Goal: Information Seeking & Learning: Learn about a topic

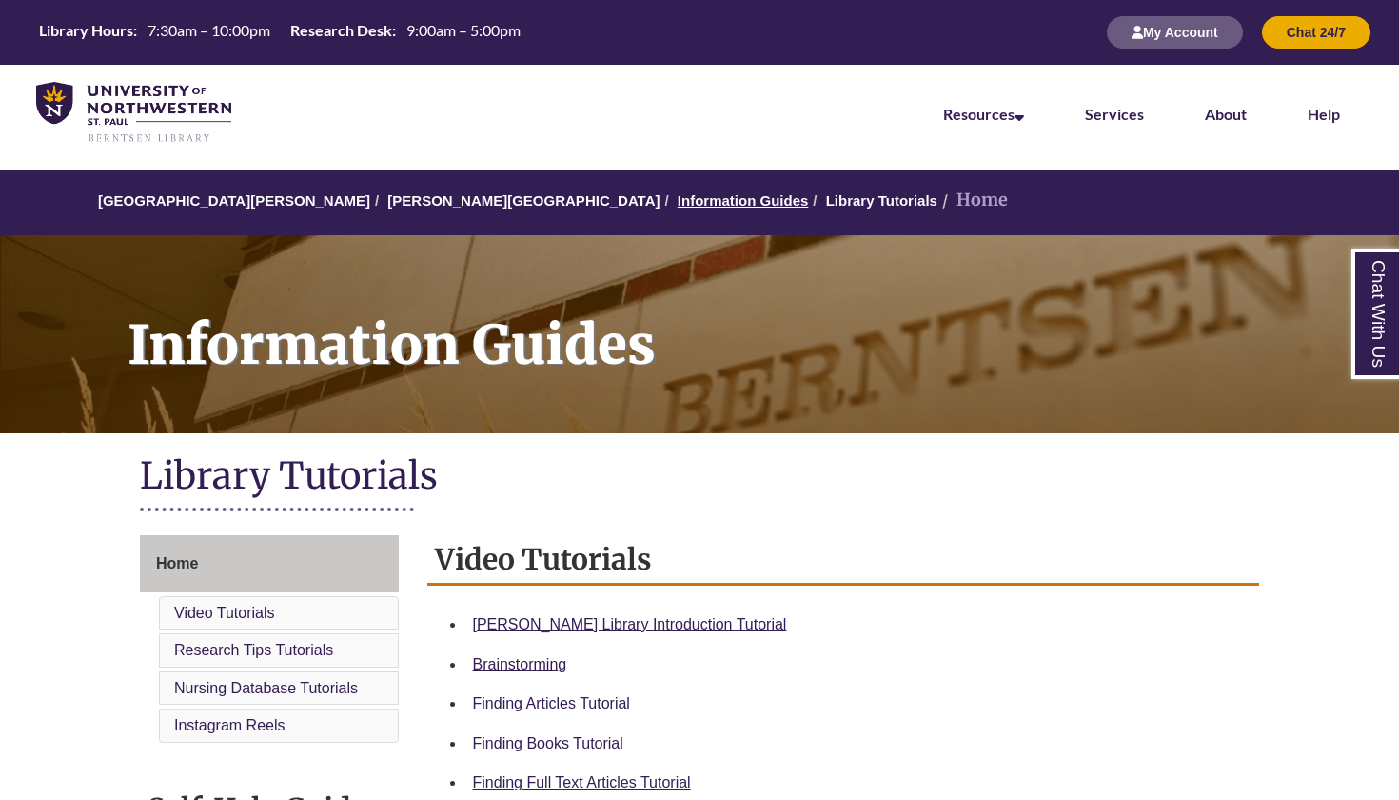
click at [678, 201] on link "Information Guides" at bounding box center [743, 200] width 131 height 16
click at [1387, 332] on link "Chat With Us" at bounding box center [1376, 313] width 49 height 130
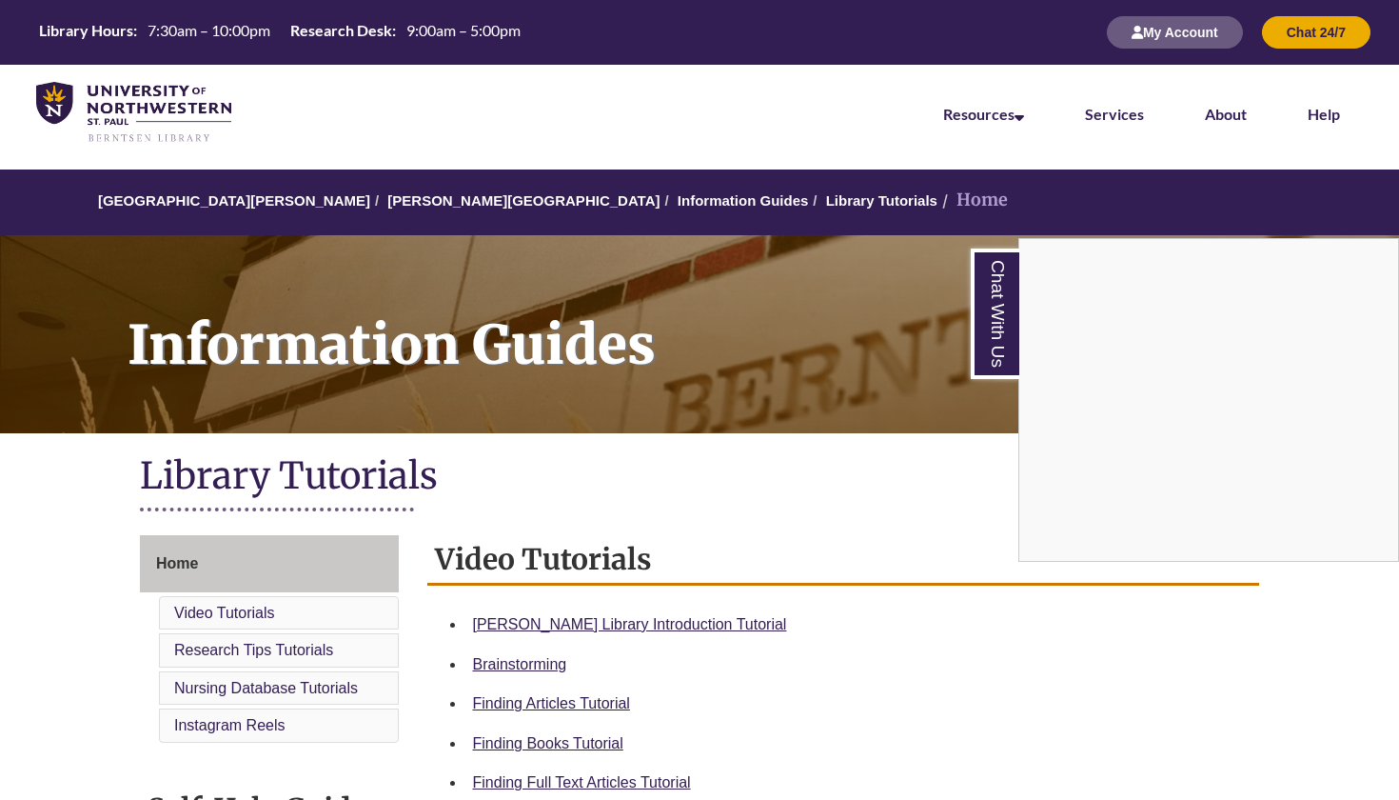
click at [970, 522] on div "Library Tutorials" at bounding box center [699, 488] width 1119 height 73
click at [1009, 322] on link "Chat With Us" at bounding box center [995, 313] width 49 height 130
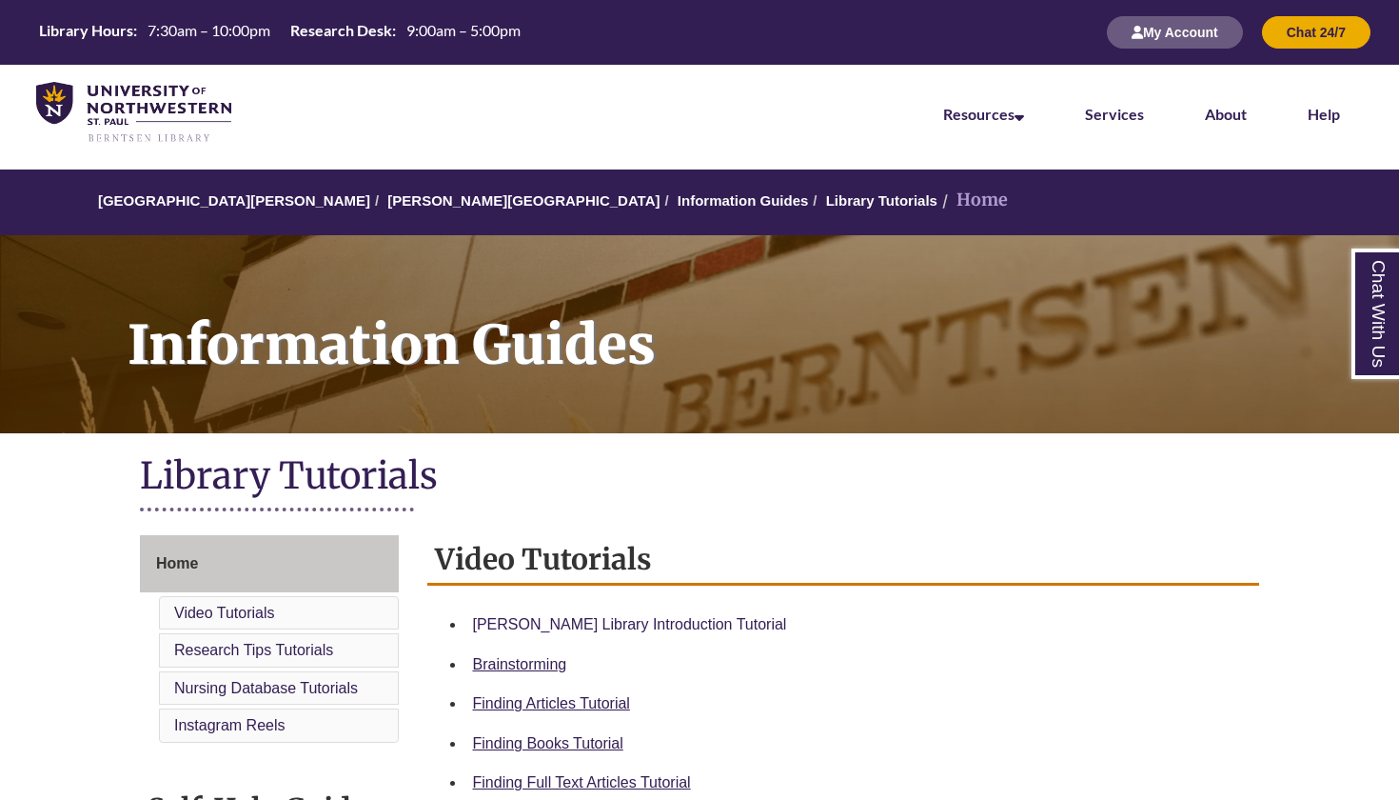
click at [584, 625] on link "Berntsen Library Introduction Tutorial" at bounding box center [630, 624] width 314 height 16
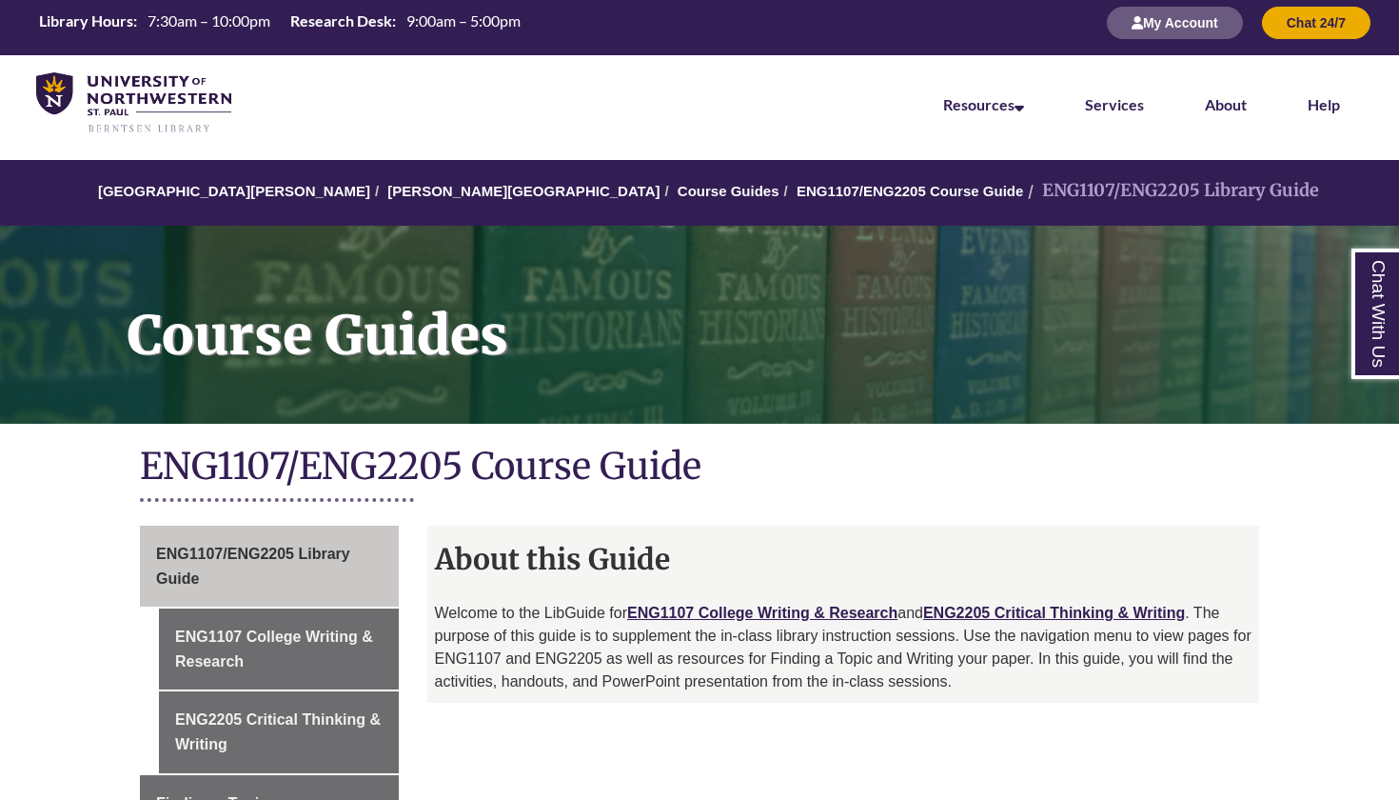
scroll to position [12, 0]
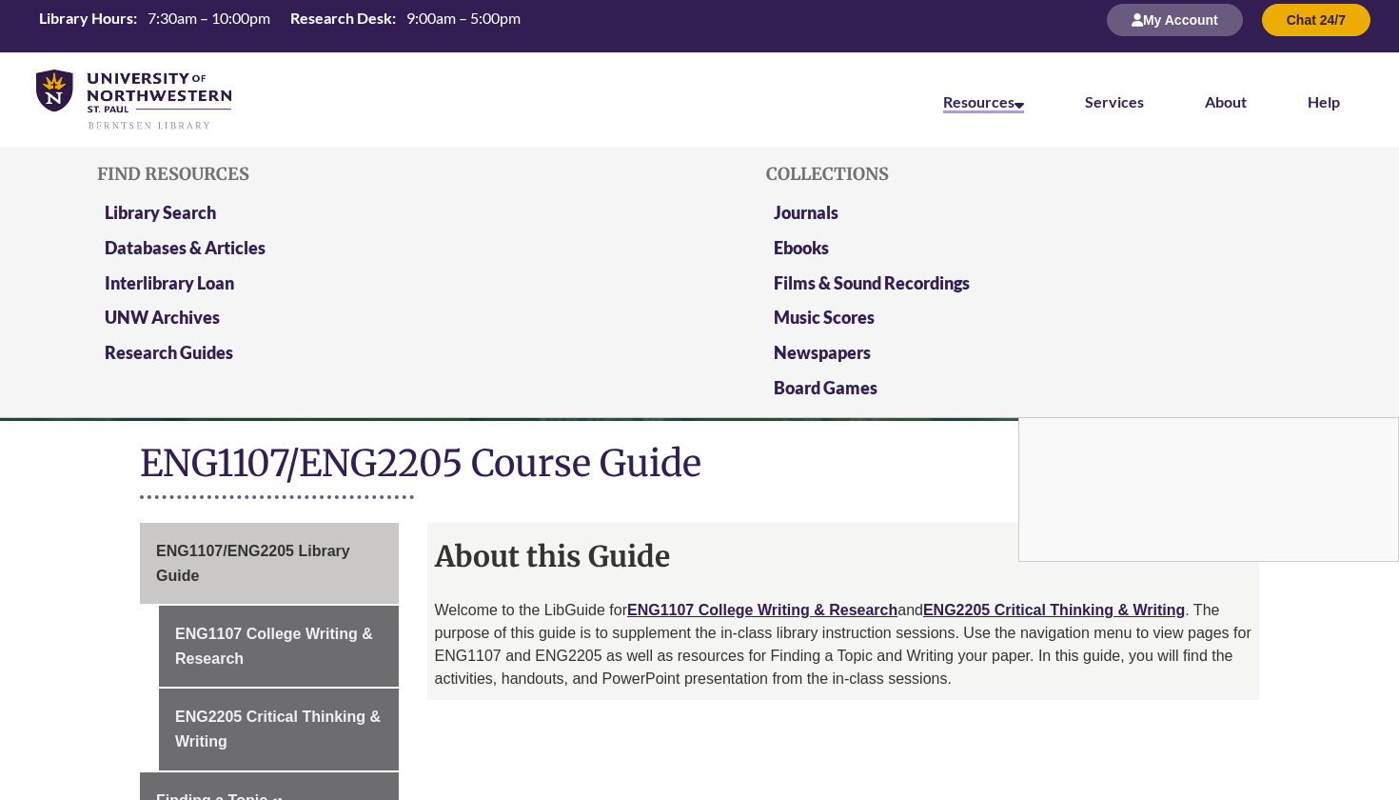
click at [996, 108] on link "Resources" at bounding box center [983, 102] width 81 height 21
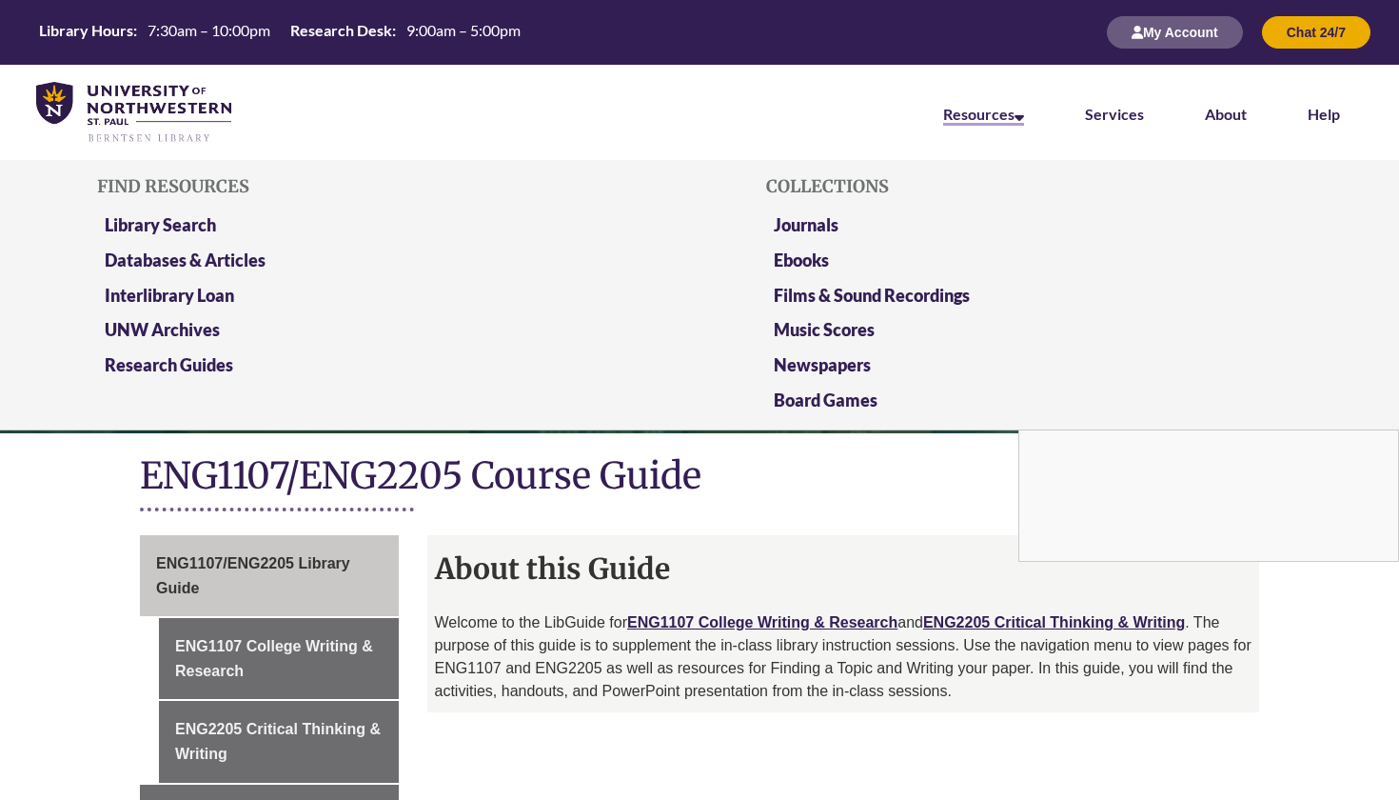
click at [1017, 122] on link "Resources" at bounding box center [983, 115] width 81 height 21
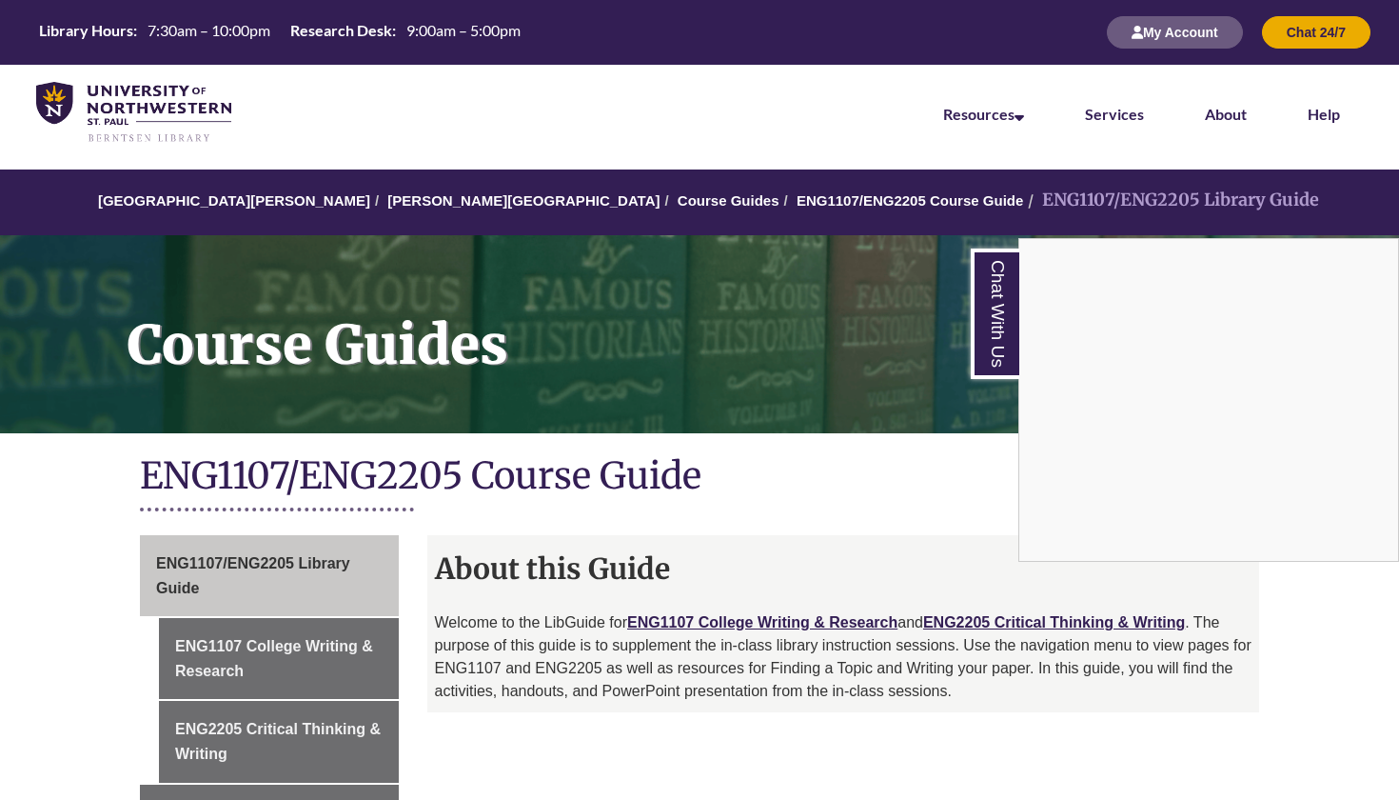
click at [692, 777] on div "Chat With Us" at bounding box center [699, 400] width 1399 height 800
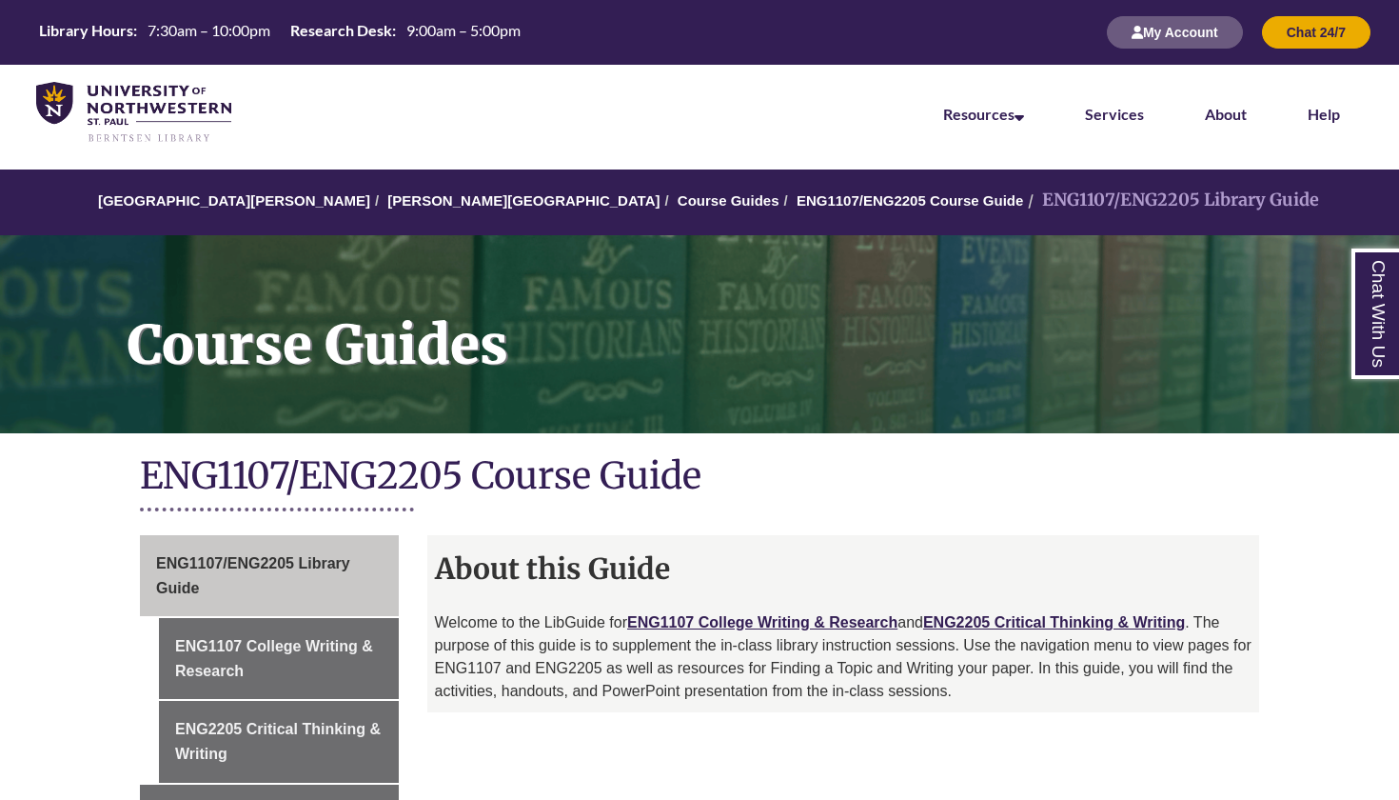
click at [1353, 290] on h1 "Course Guides" at bounding box center [753, 321] width 1293 height 173
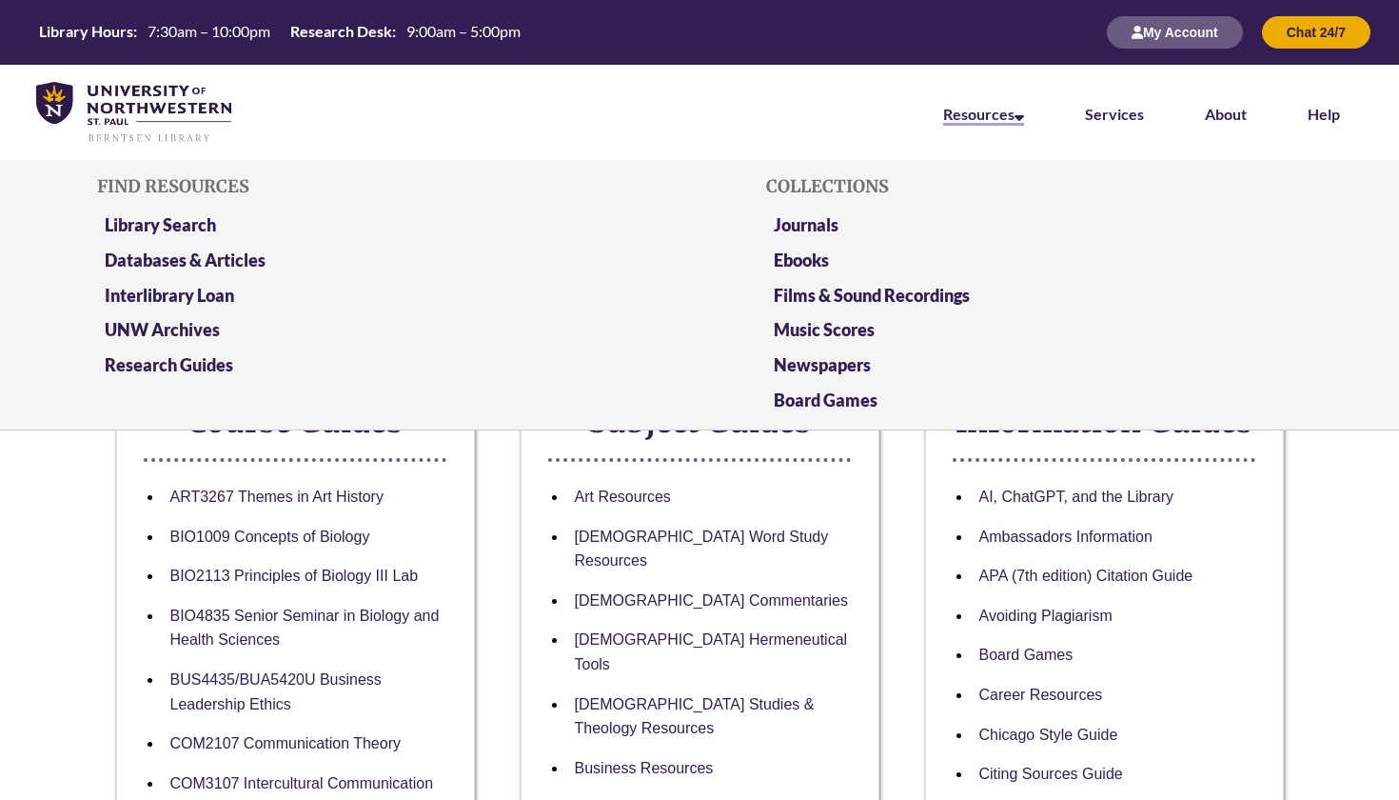
click at [978, 122] on link "Resources" at bounding box center [983, 115] width 81 height 21
click at [161, 366] on link "Research Guides" at bounding box center [169, 366] width 129 height 24
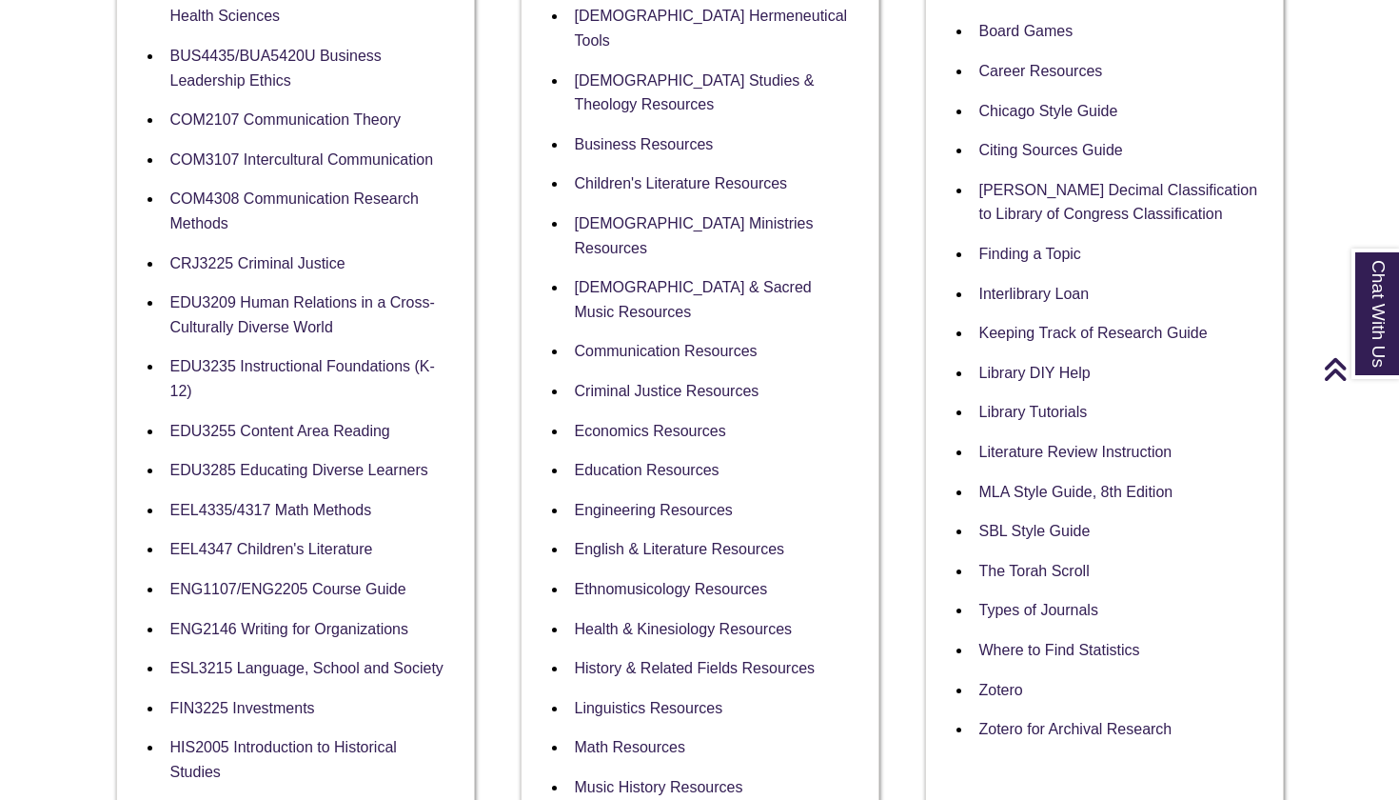
scroll to position [623, 0]
click at [281, 582] on link "ENG1107/ENG2205 Course Guide" at bounding box center [288, 591] width 236 height 18
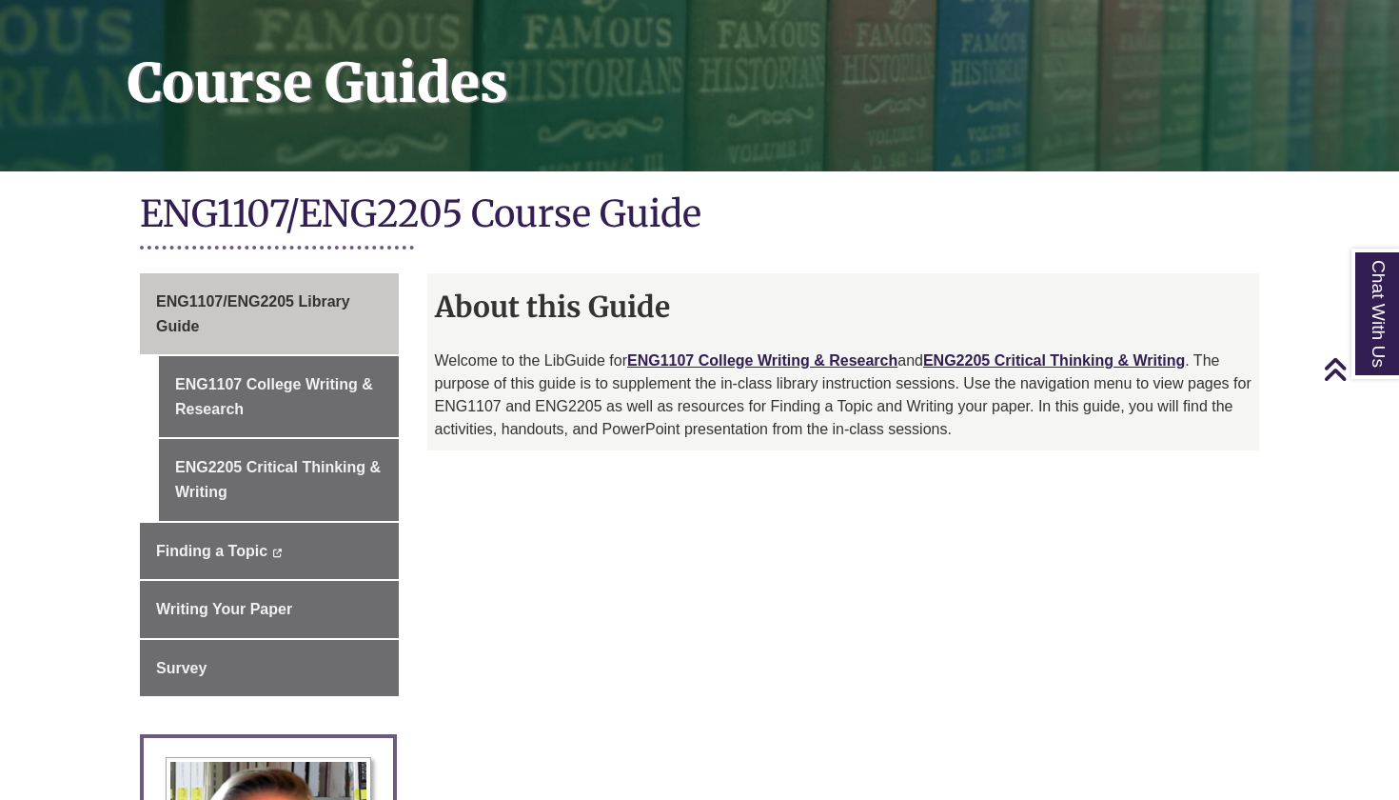
scroll to position [262, 0]
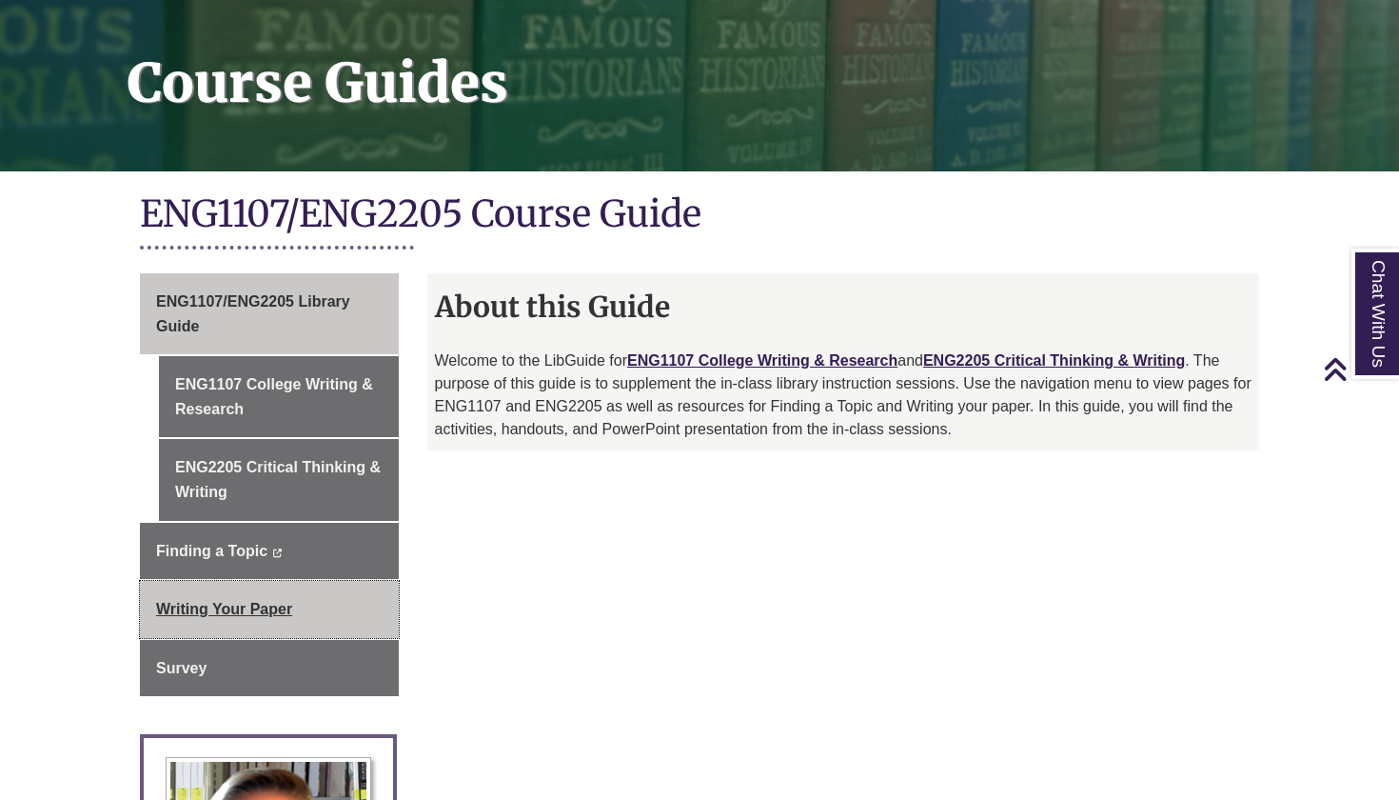
click at [239, 601] on span "Writing Your Paper" at bounding box center [224, 609] width 136 height 16
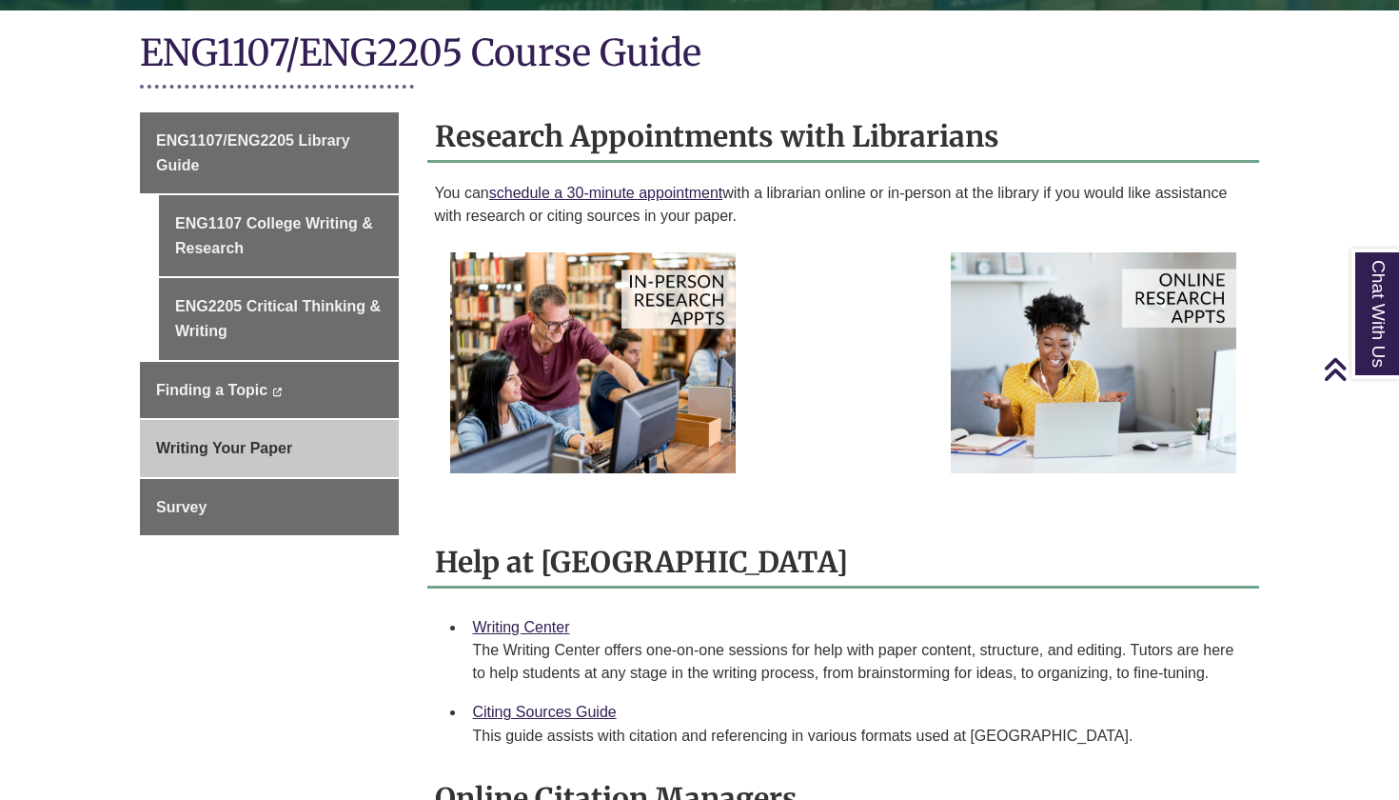
scroll to position [423, 0]
click at [680, 314] on img at bounding box center [593, 362] width 286 height 221
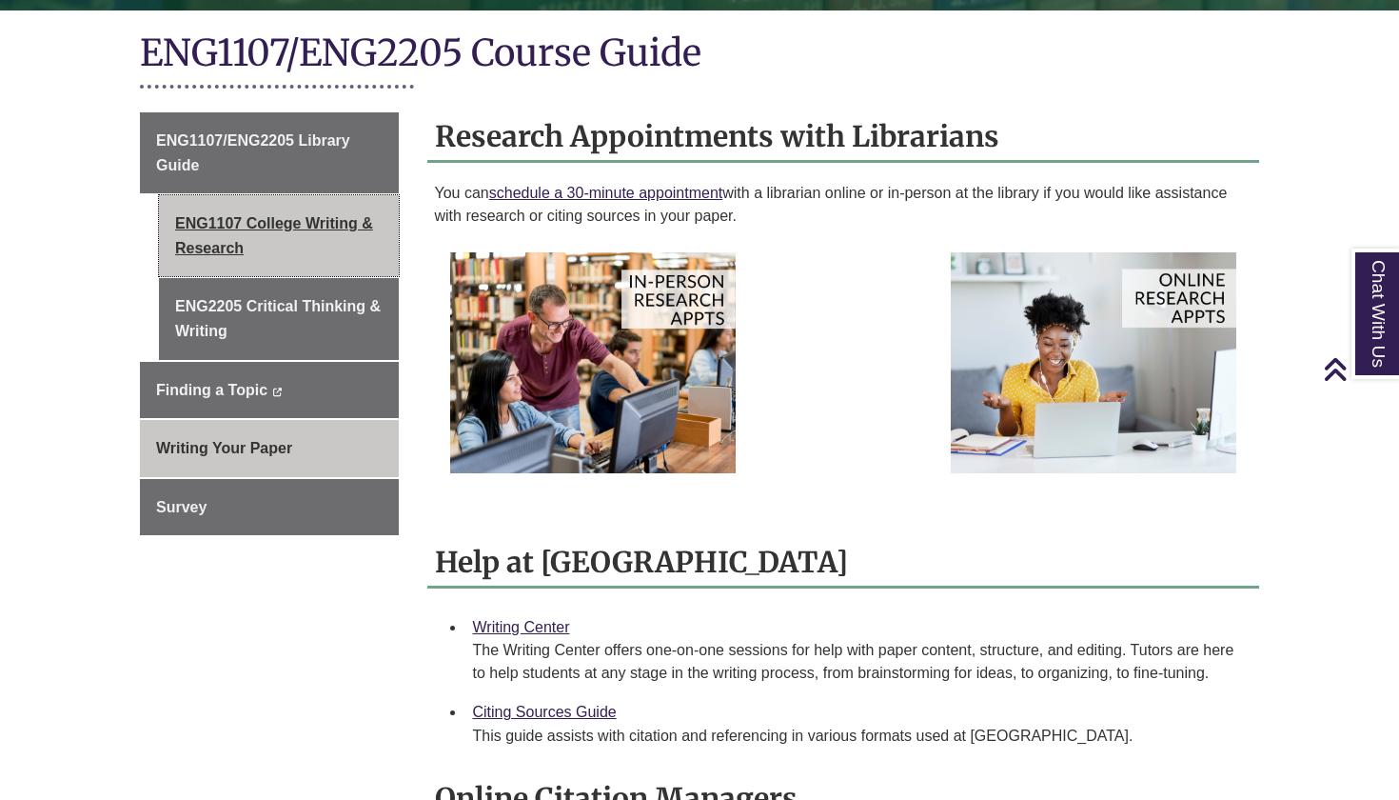
click at [275, 219] on link "ENG1107 College Writing & Research" at bounding box center [279, 235] width 240 height 81
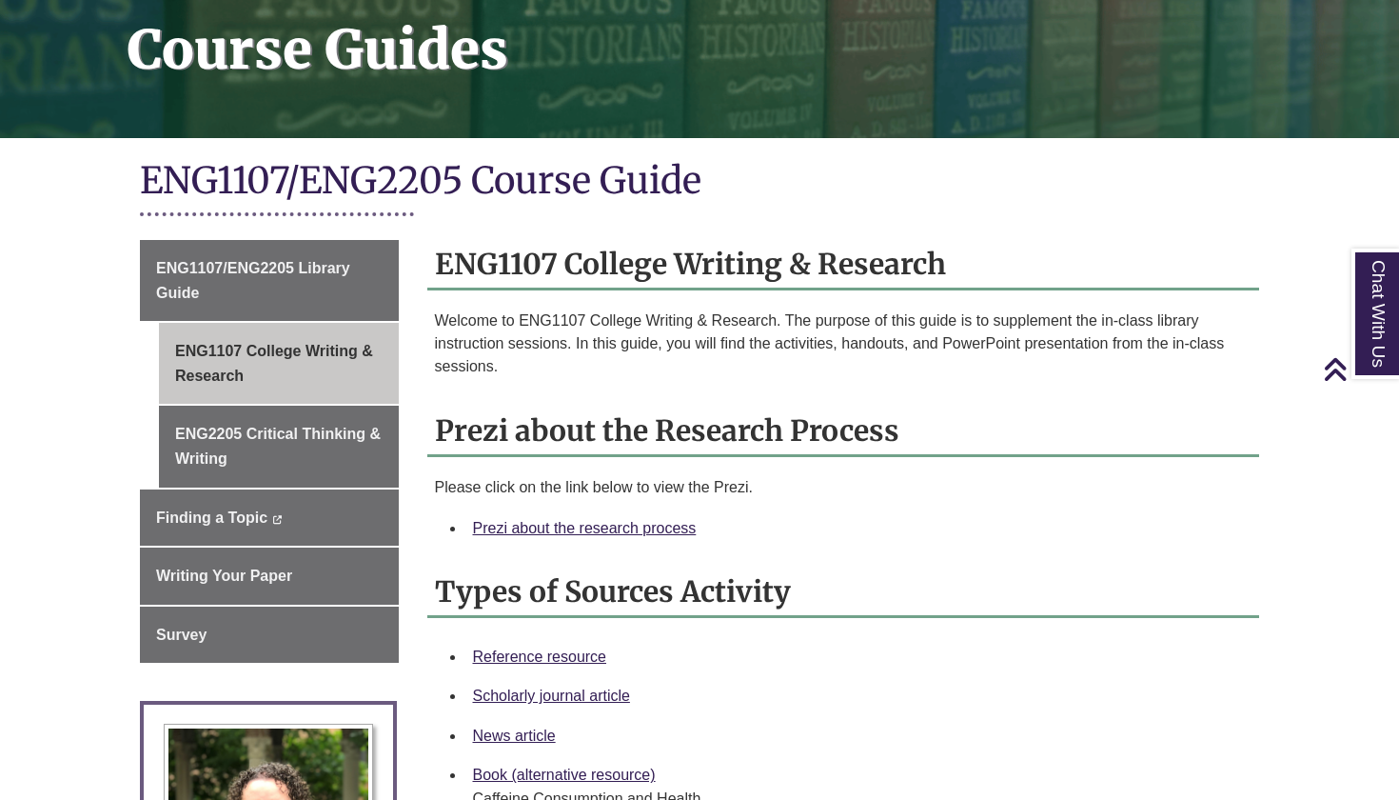
scroll to position [298, 0]
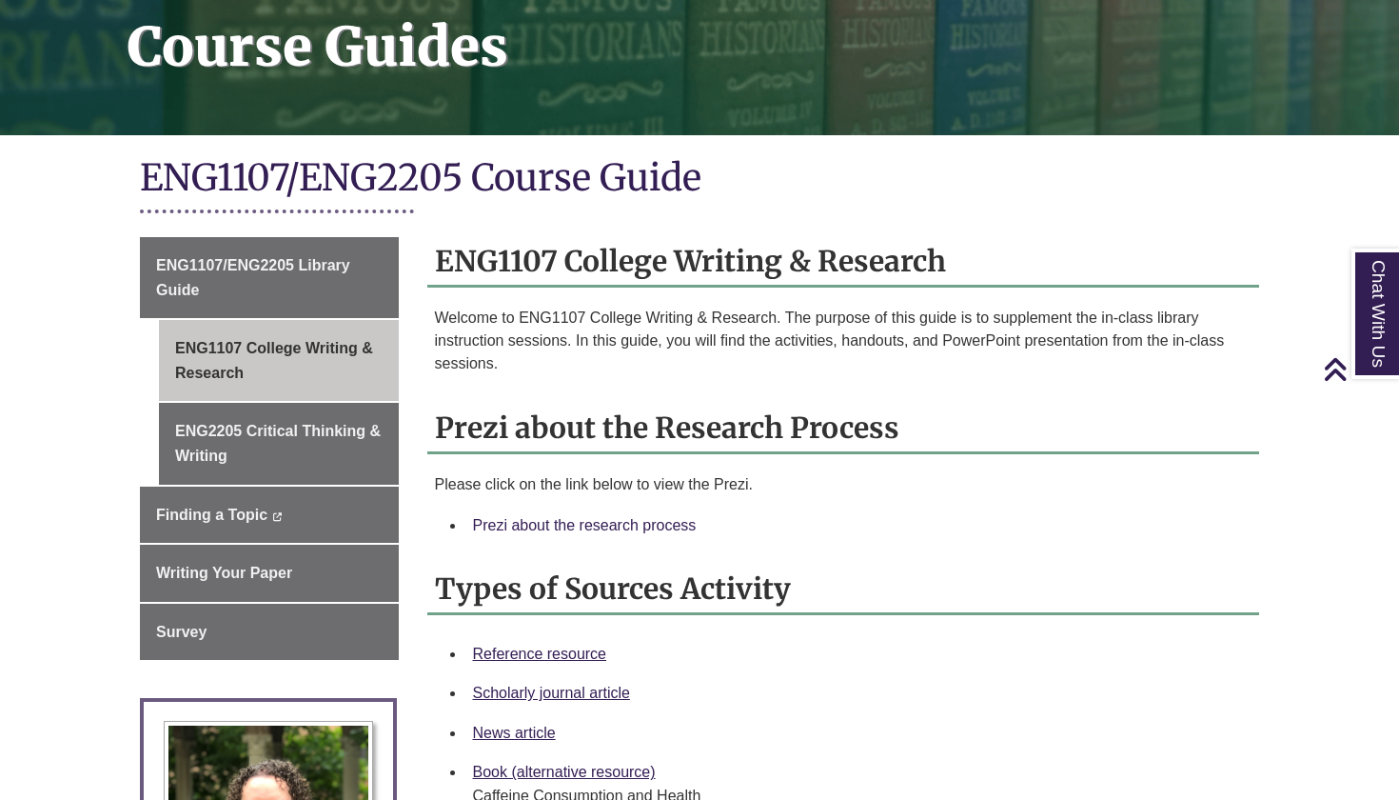
click at [564, 520] on link "Prezi about the research process" at bounding box center [585, 525] width 224 height 16
click at [607, 522] on link "Prezi about the research process" at bounding box center [585, 525] width 224 height 16
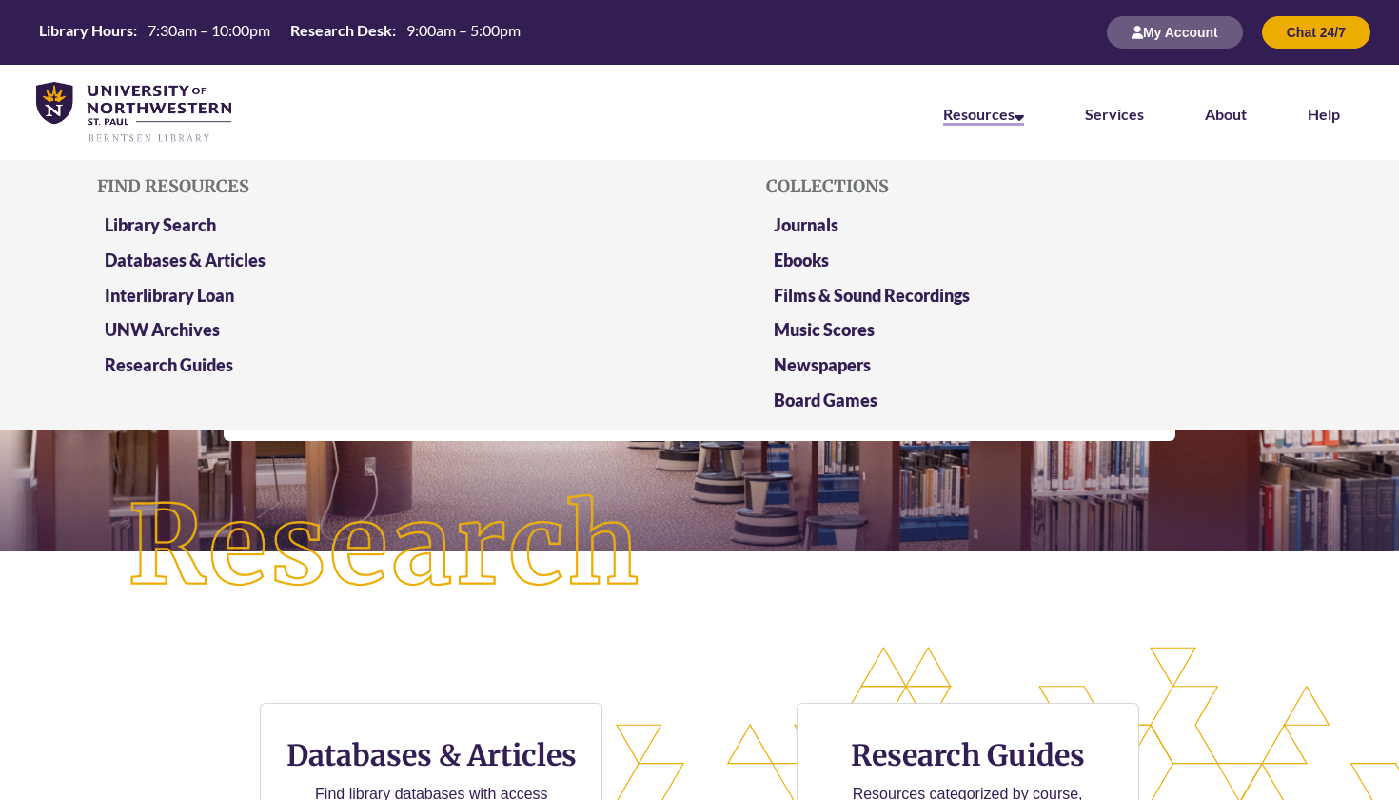
click at [969, 119] on link "Resources" at bounding box center [983, 115] width 81 height 21
click at [155, 253] on link "Databases & Articles" at bounding box center [185, 261] width 161 height 24
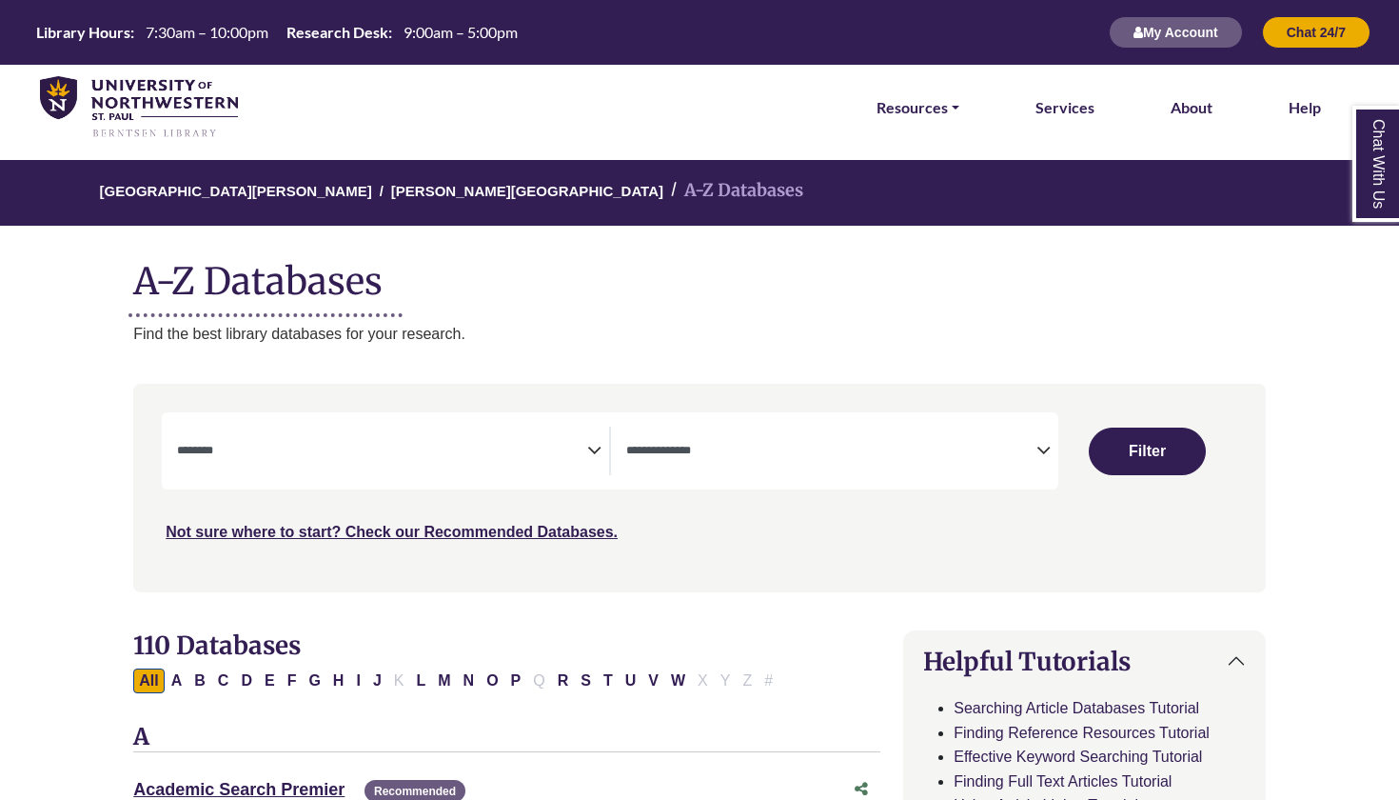
select select "Database Subject Filter"
select select "Database Types Filter"
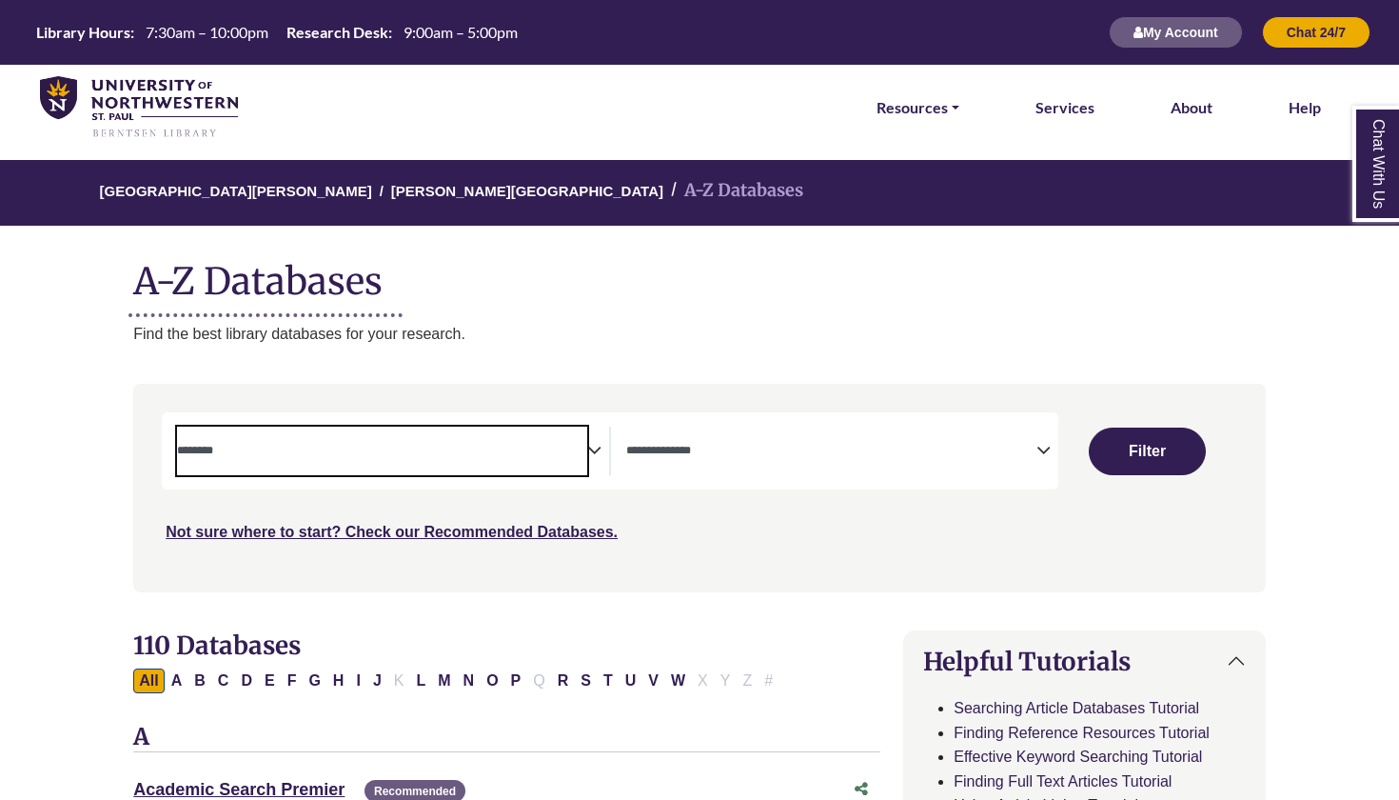
click at [506, 452] on textarea "Search" at bounding box center [382, 452] width 410 height 15
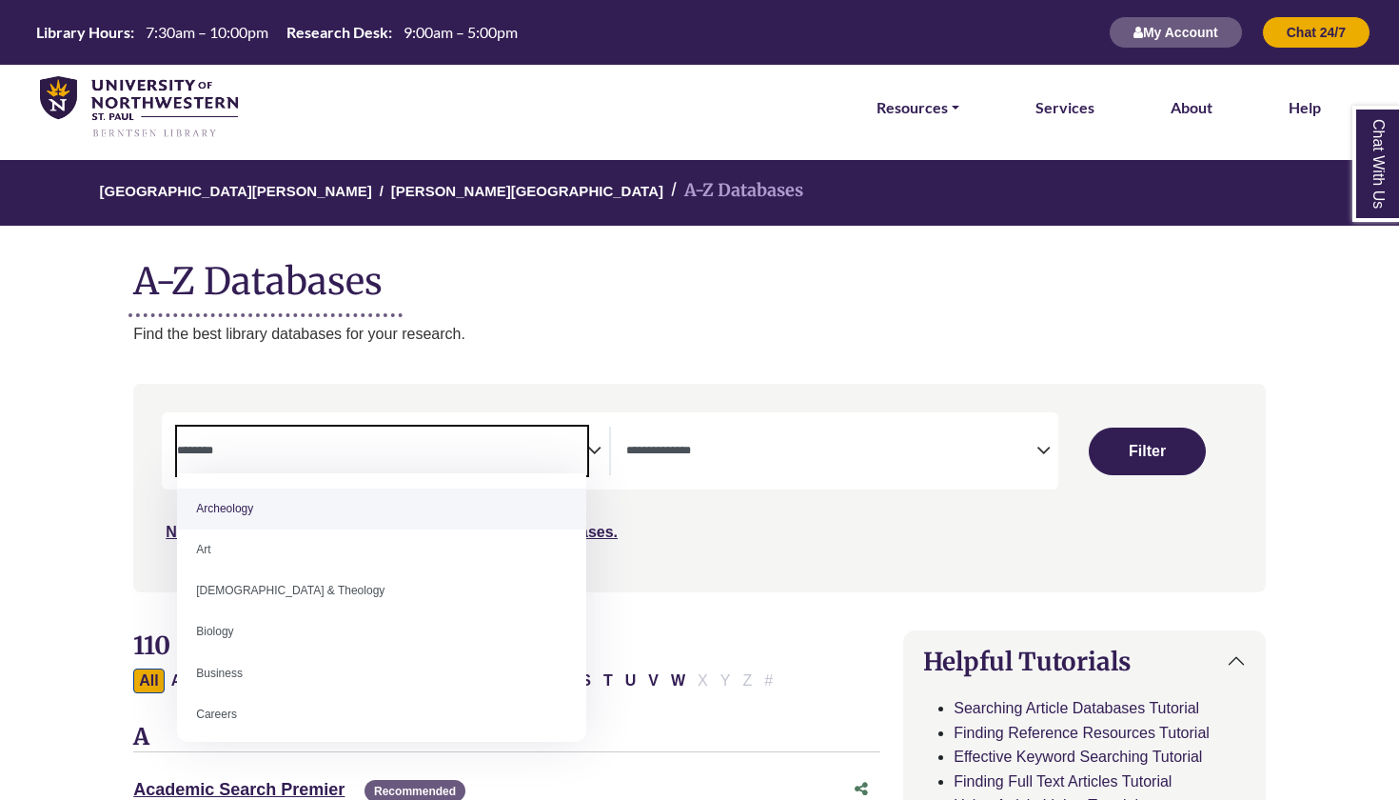
paste textarea "**********"
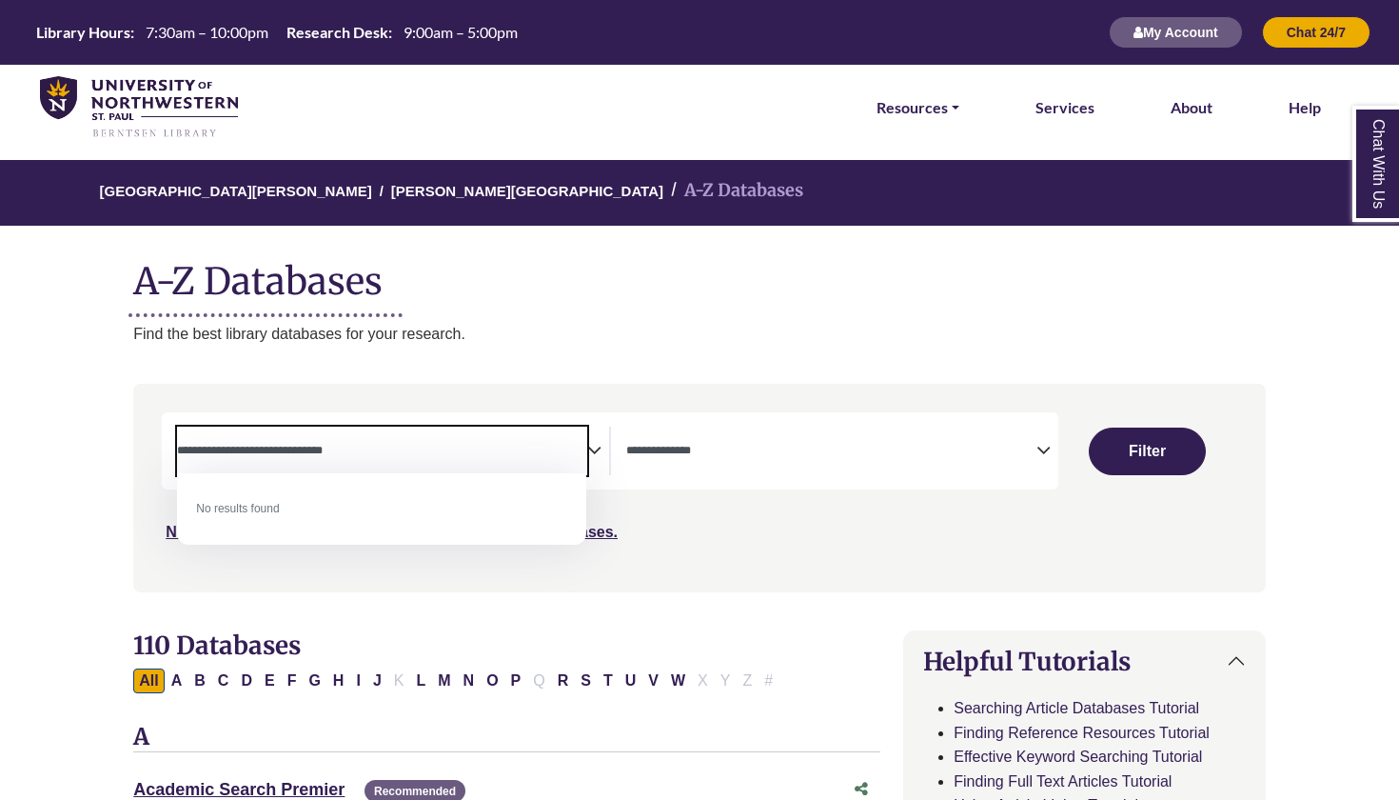
type textarea "**********"
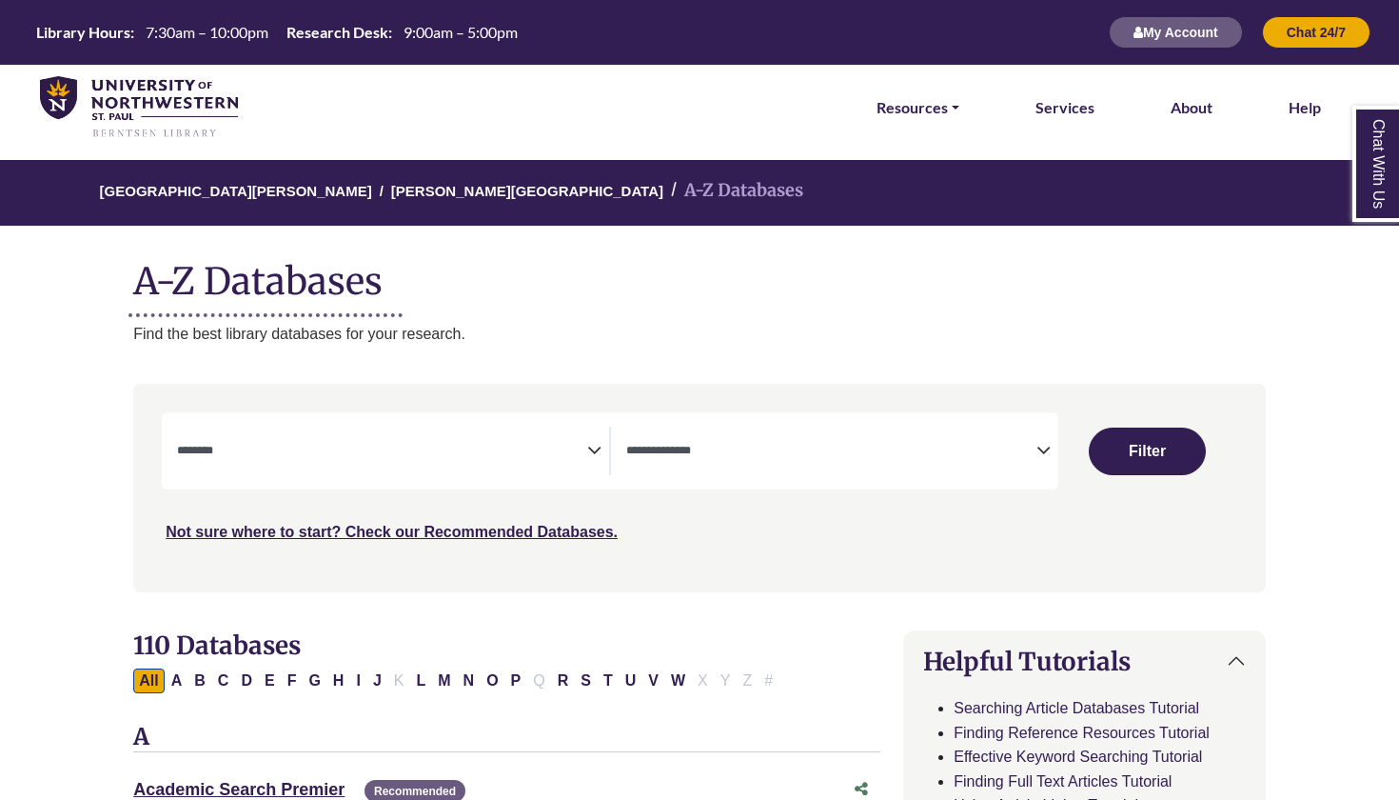
scroll to position [363, 0]
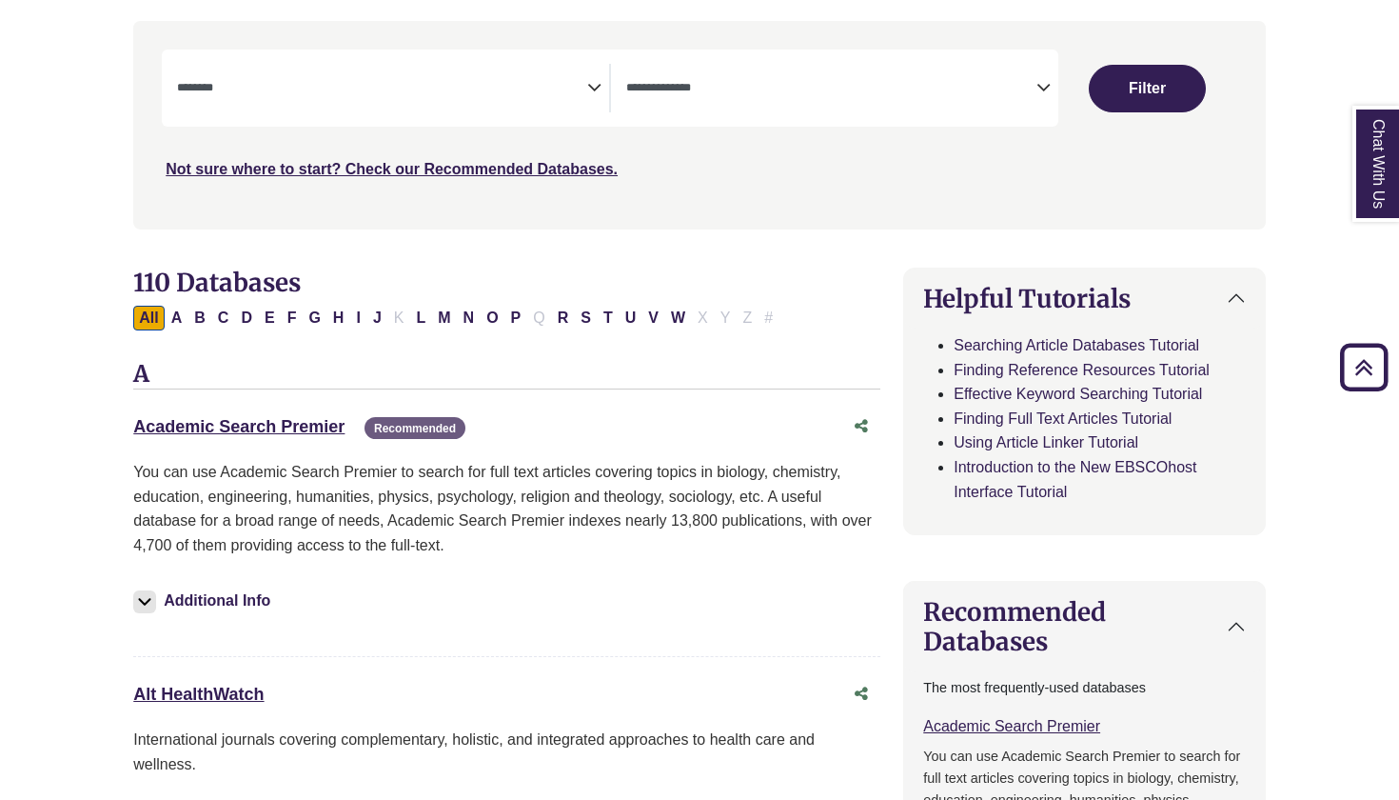
click at [789, 97] on span "Search filters" at bounding box center [831, 88] width 410 height 49
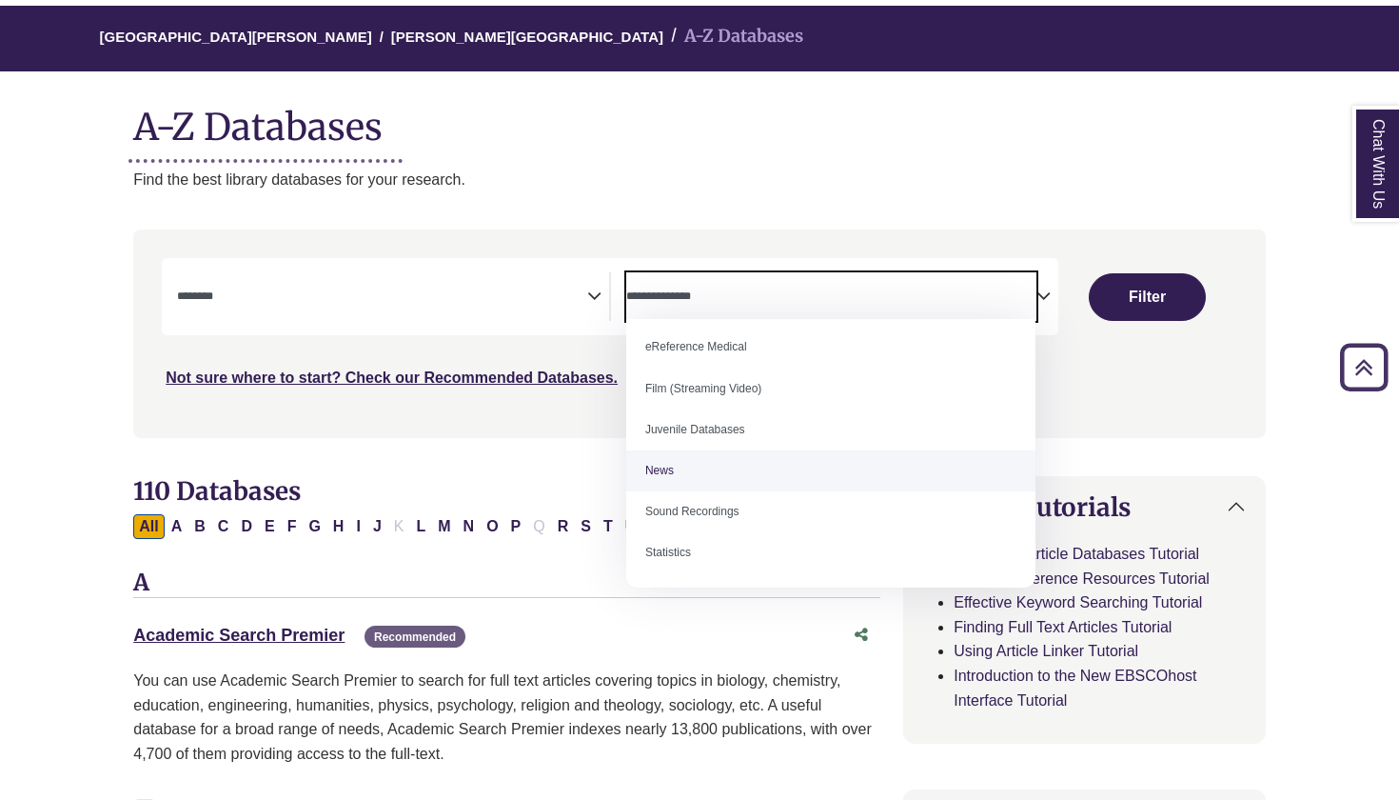
scroll to position [141, 0]
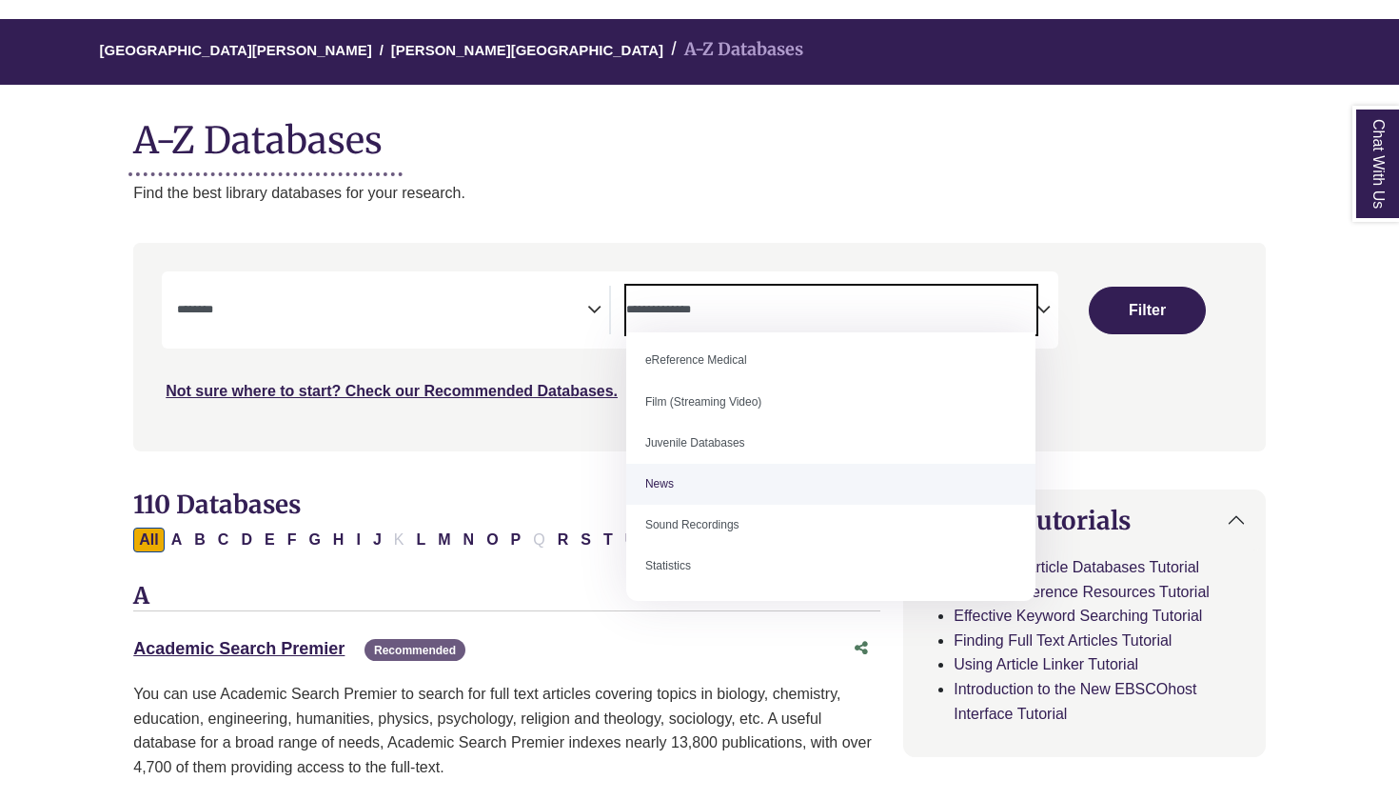
click at [526, 166] on div "University of Northwestern - St. Paul Berntsen Library A-Z Databases A-Z Databa…" at bounding box center [700, 112] width 1190 height 186
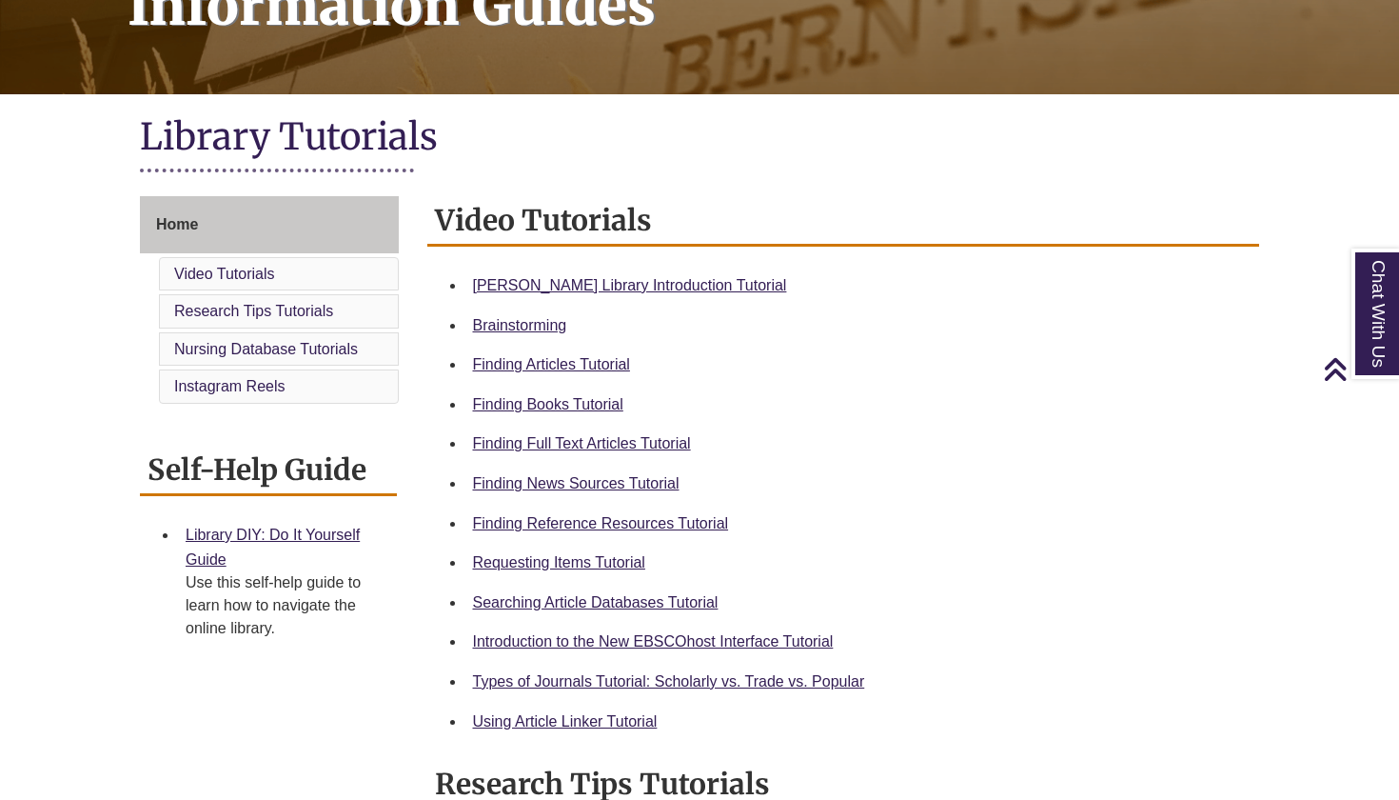
scroll to position [348, 0]
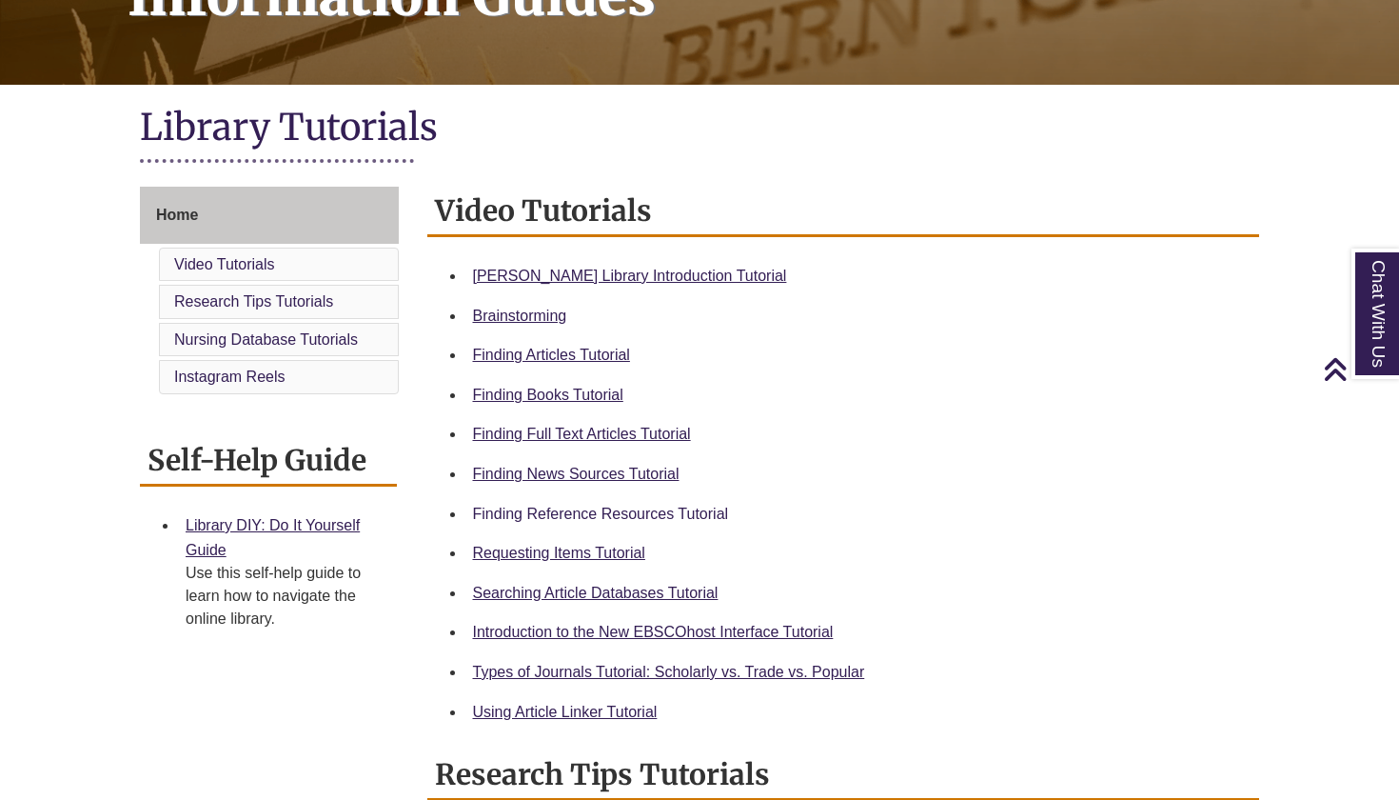
click at [643, 512] on link "Finding Reference Resources Tutorial" at bounding box center [601, 513] width 256 height 16
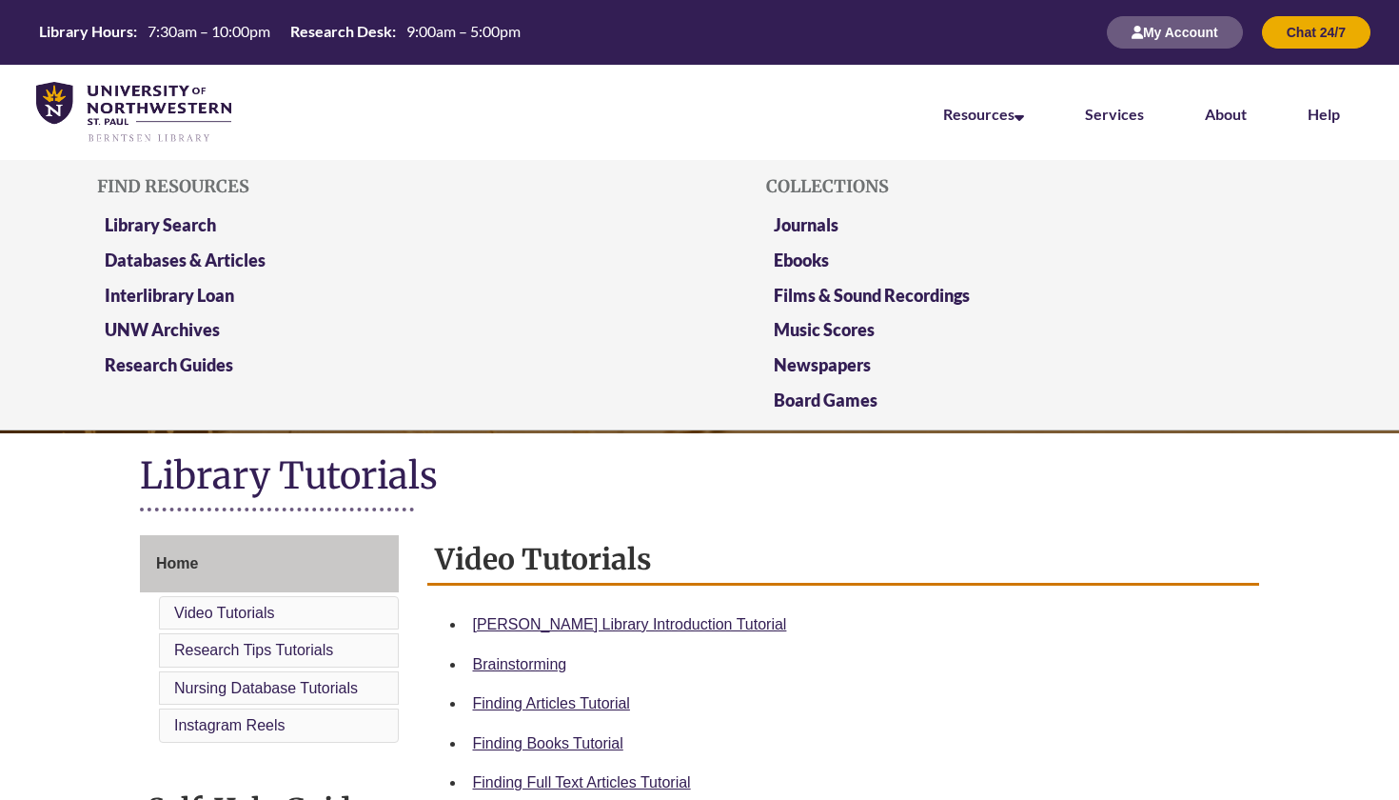
scroll to position [0, 0]
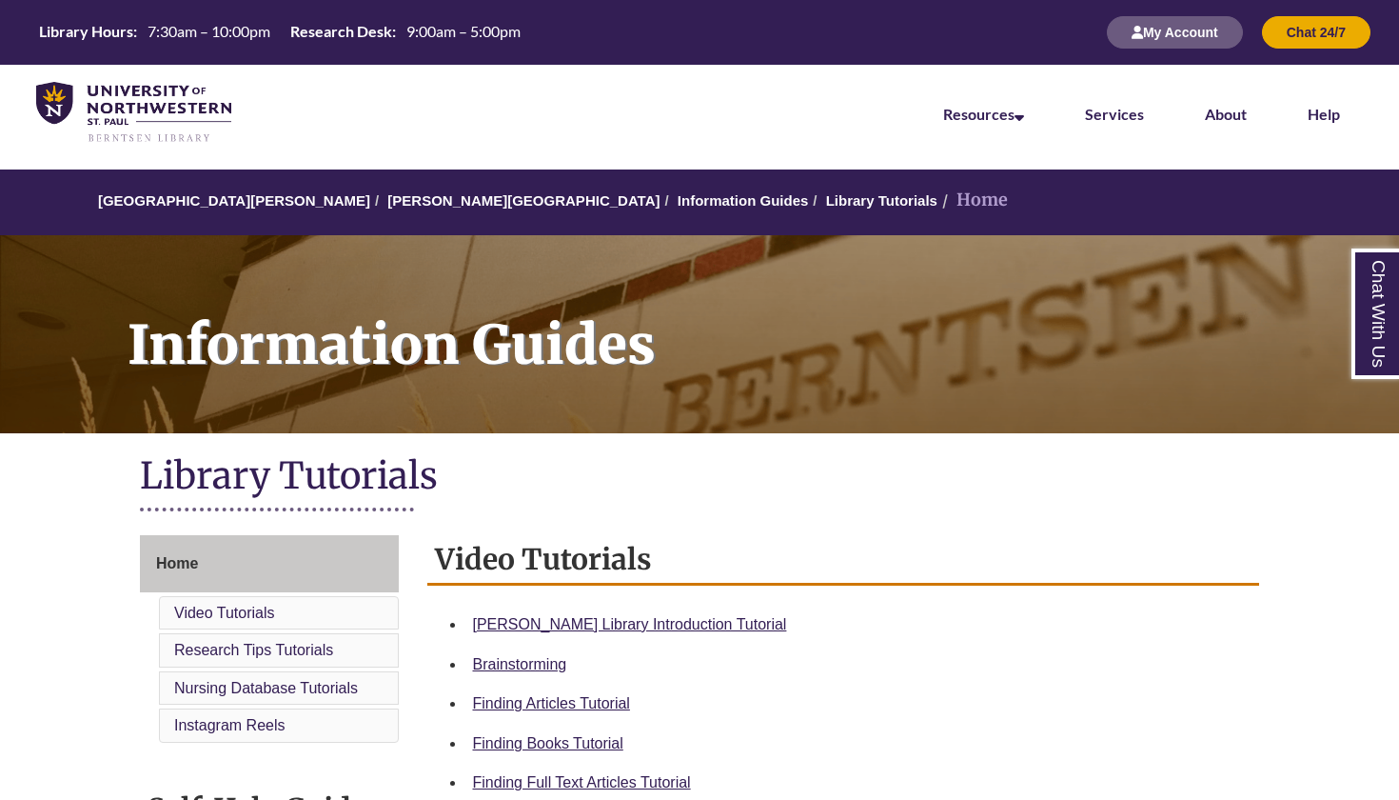
click at [1097, 124] on li "Services" at bounding box center [1115, 112] width 120 height 95
click at [1262, 223] on div "Information Guides" at bounding box center [699, 331] width 1399 height 231
click at [1277, 315] on h1 "Information Guides" at bounding box center [753, 321] width 1293 height 173
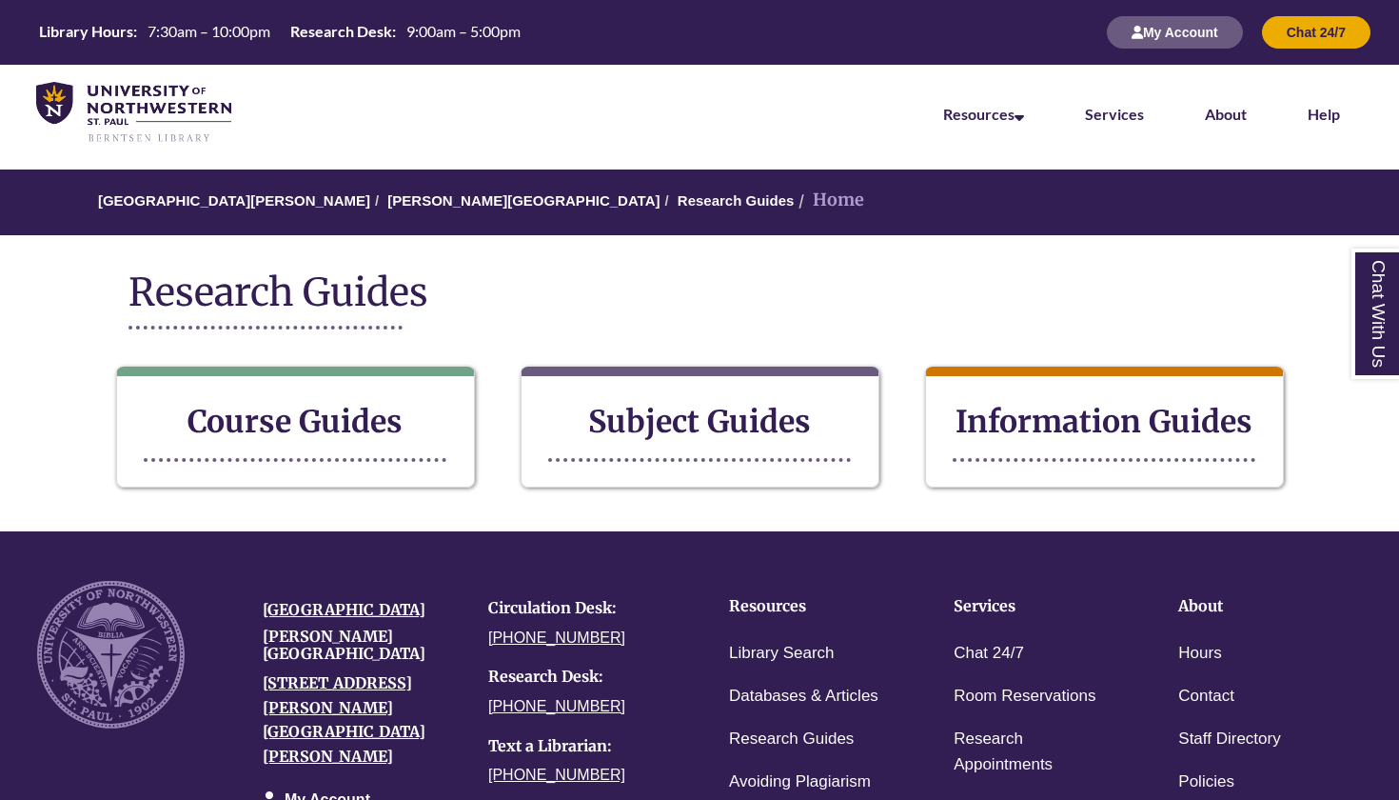
click at [1277, 314] on div "Research Guides Course Guides Subject Guides Information Guides" at bounding box center [700, 379] width 1428 height 261
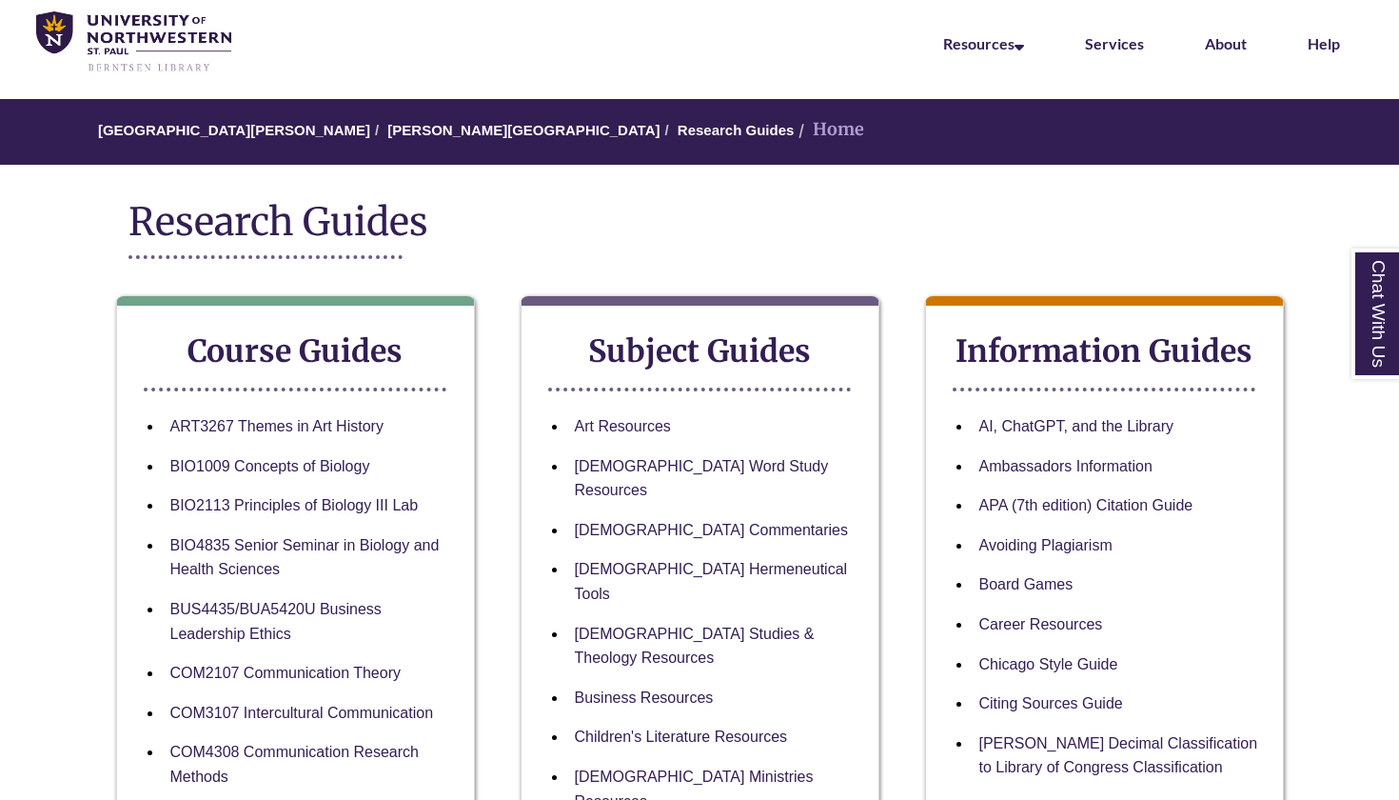
scroll to position [80, 0]
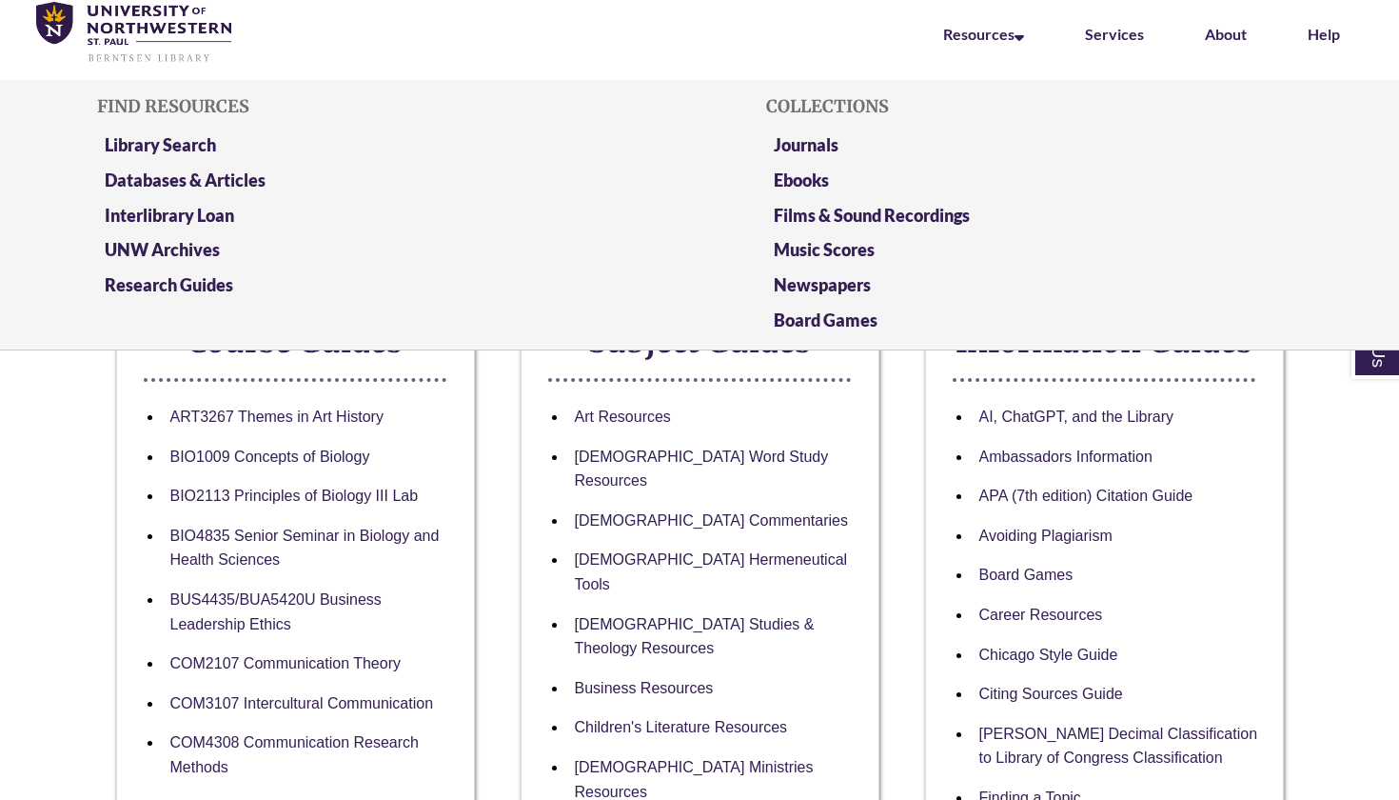
click at [1029, 39] on li "Resources Find Resources Library Search Databases & Articles Interlibrary Loan …" at bounding box center [984, 32] width 142 height 95
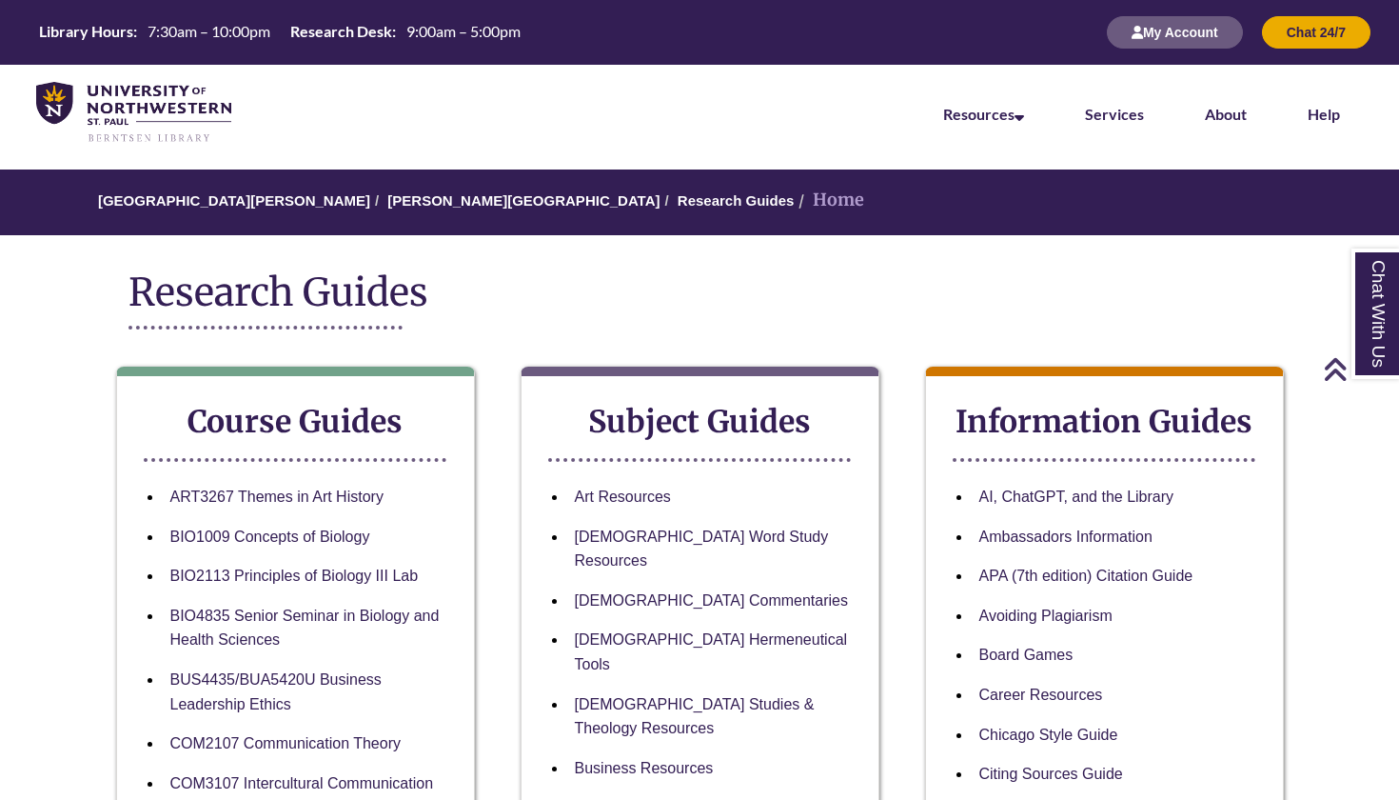
scroll to position [0, 0]
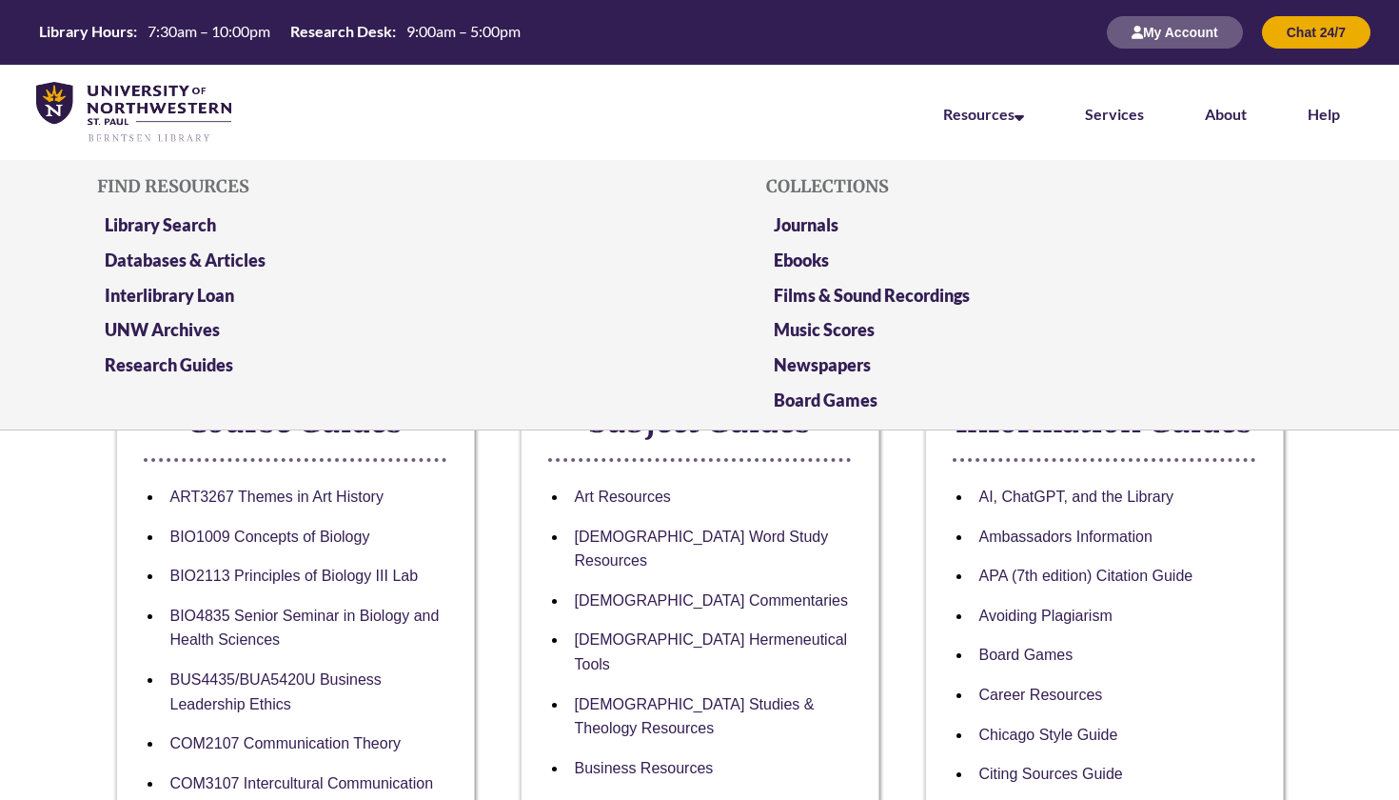
click at [960, 130] on li "Resources Find Resources Library Search Databases & Articles Interlibrary Loan …" at bounding box center [984, 112] width 142 height 95
click at [151, 259] on link "Databases & Articles" at bounding box center [185, 261] width 161 height 24
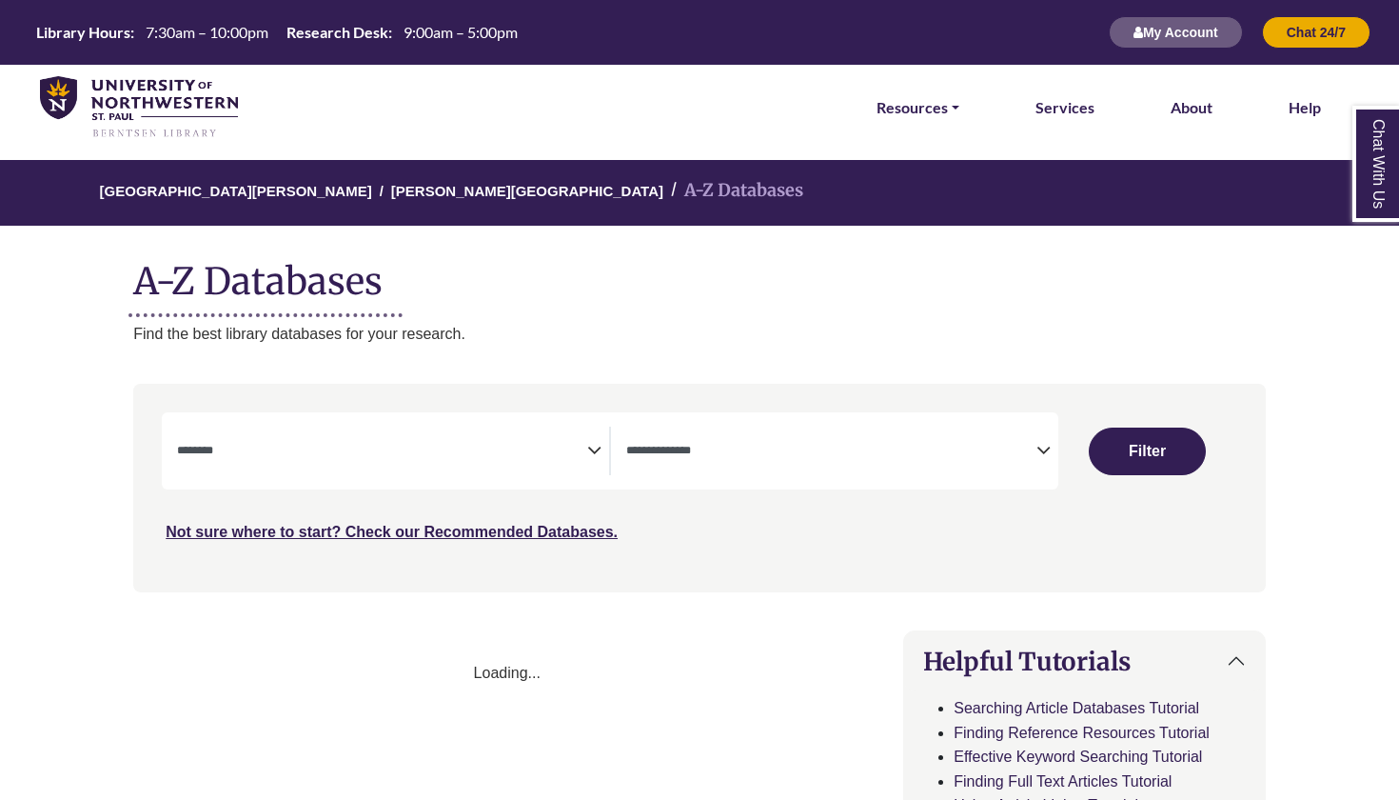
select select "Database Subject Filter"
select select "Database Types Filter"
select select "Database Subject Filter"
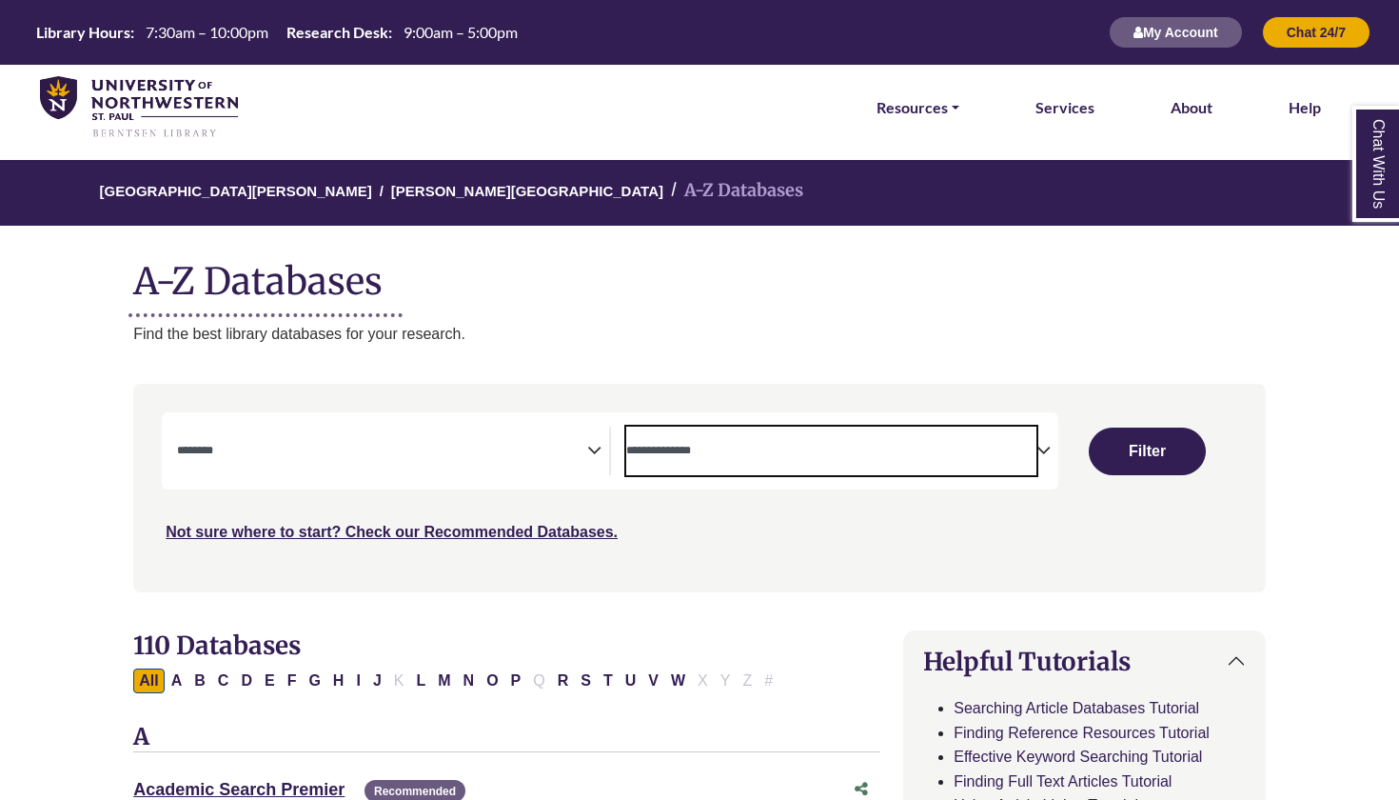
click at [712, 471] on span "Search filters" at bounding box center [831, 450] width 410 height 49
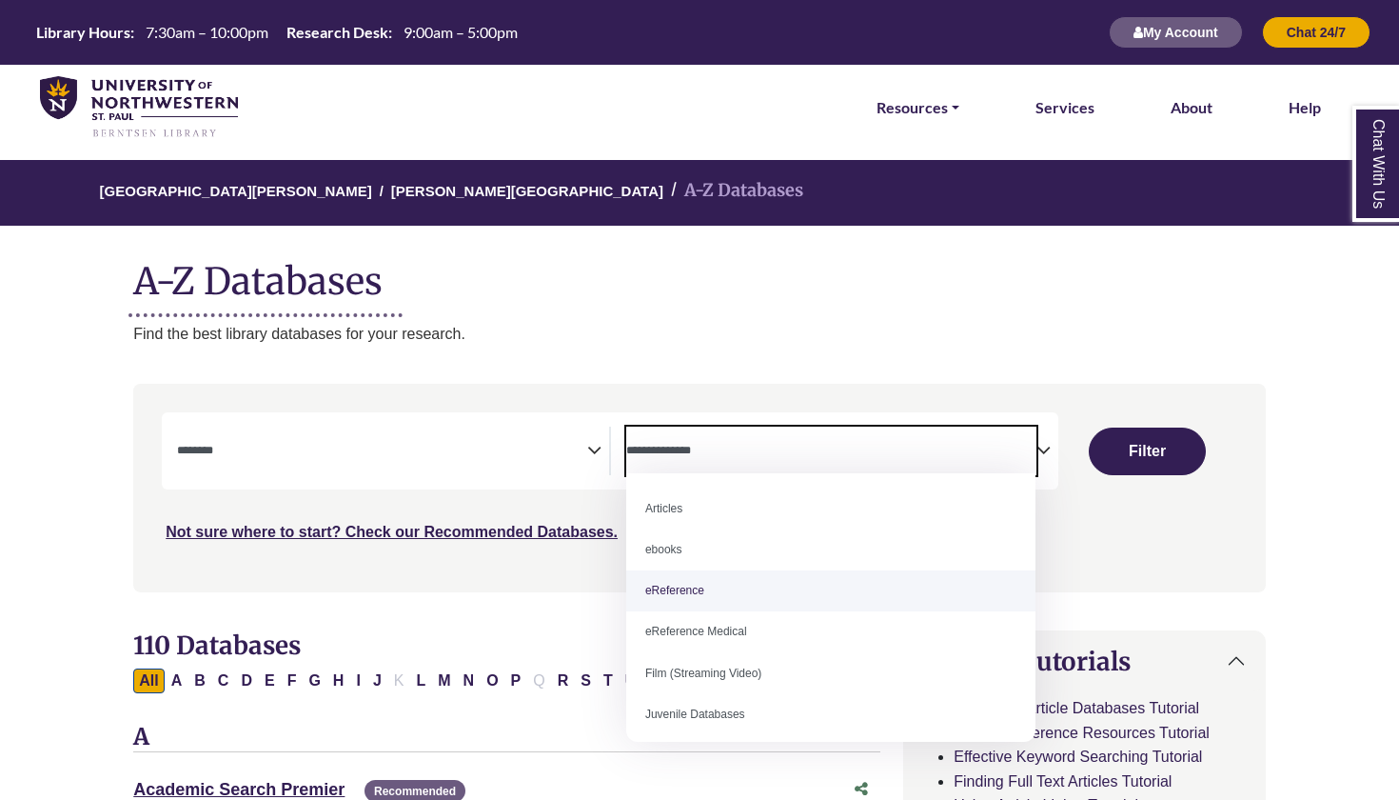
select select "*****"
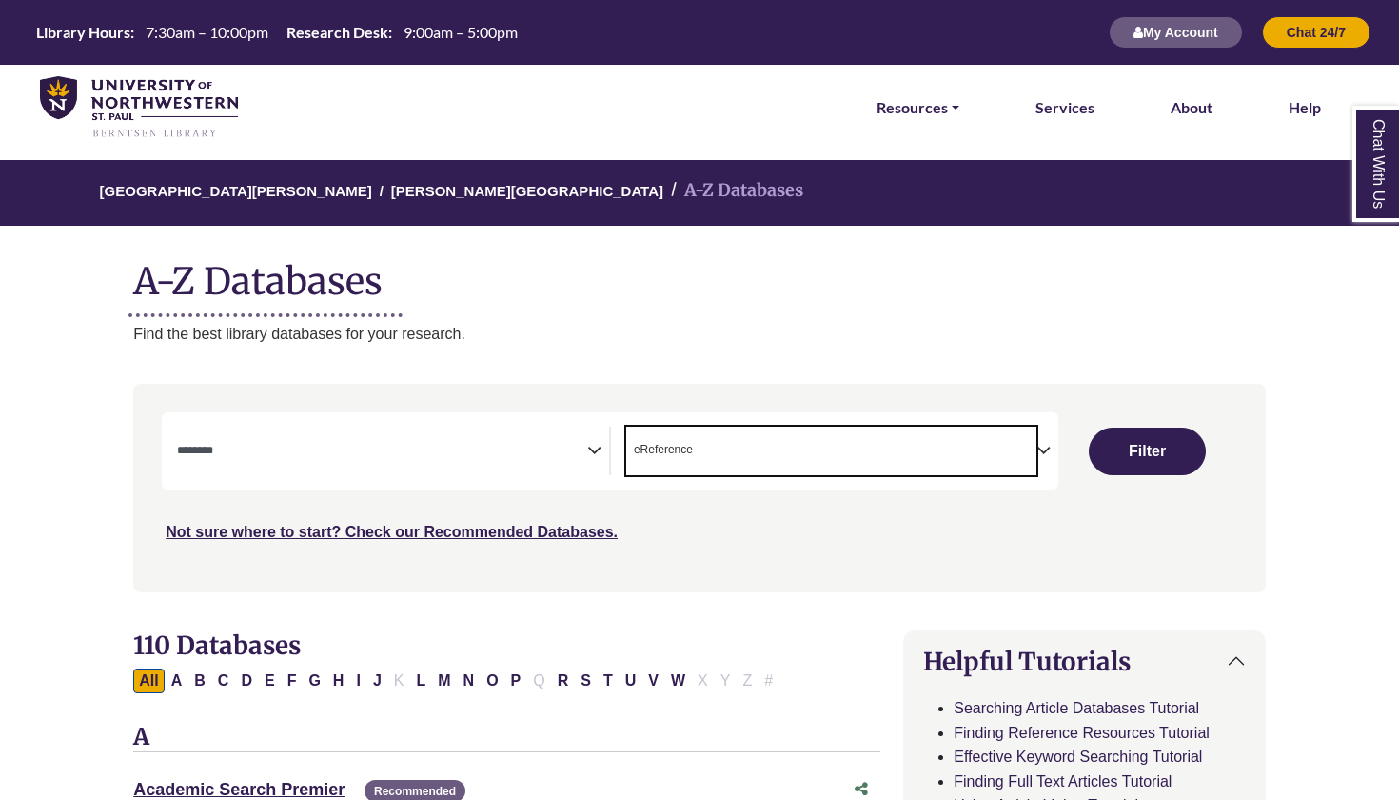
scroll to position [36, 0]
click at [498, 450] on textarea "Search" at bounding box center [382, 452] width 410 height 15
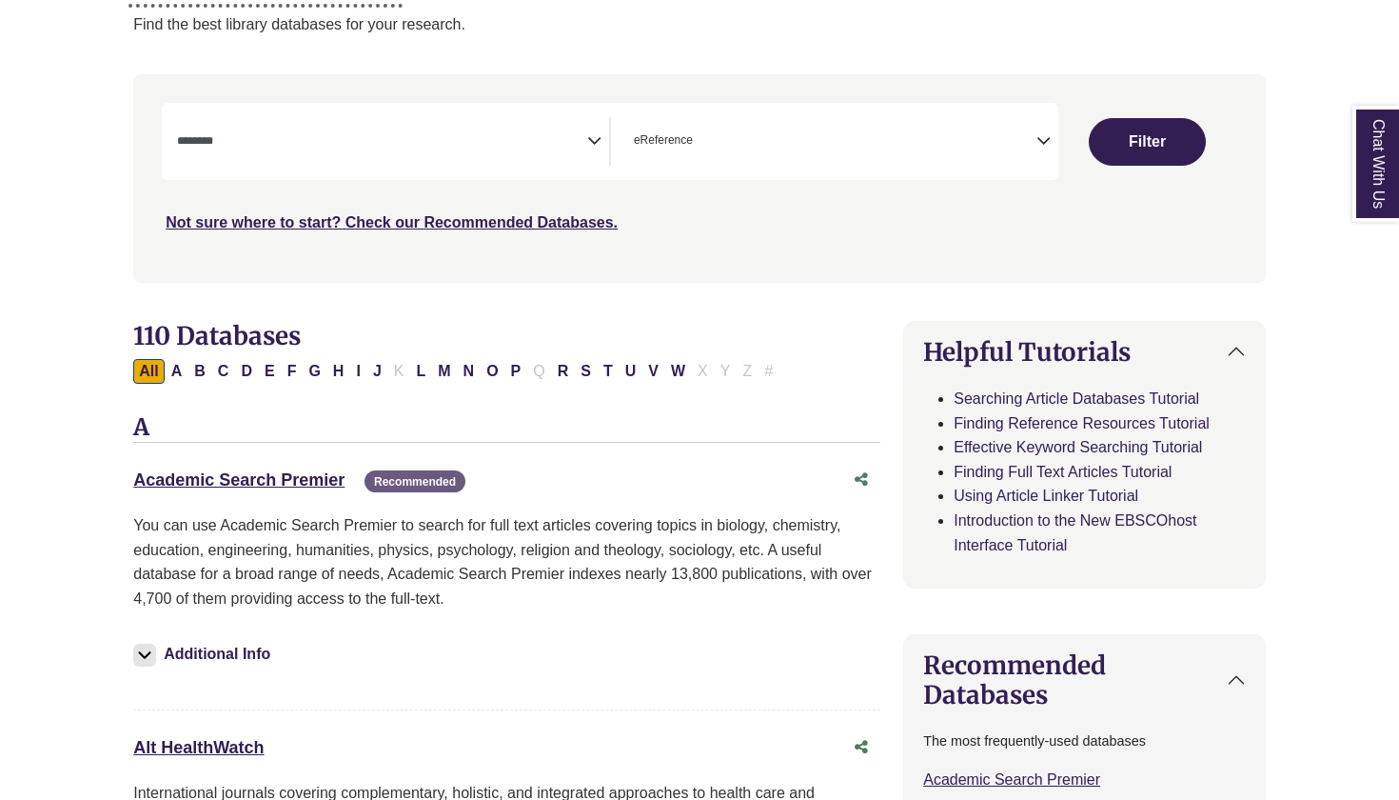
scroll to position [363, 0]
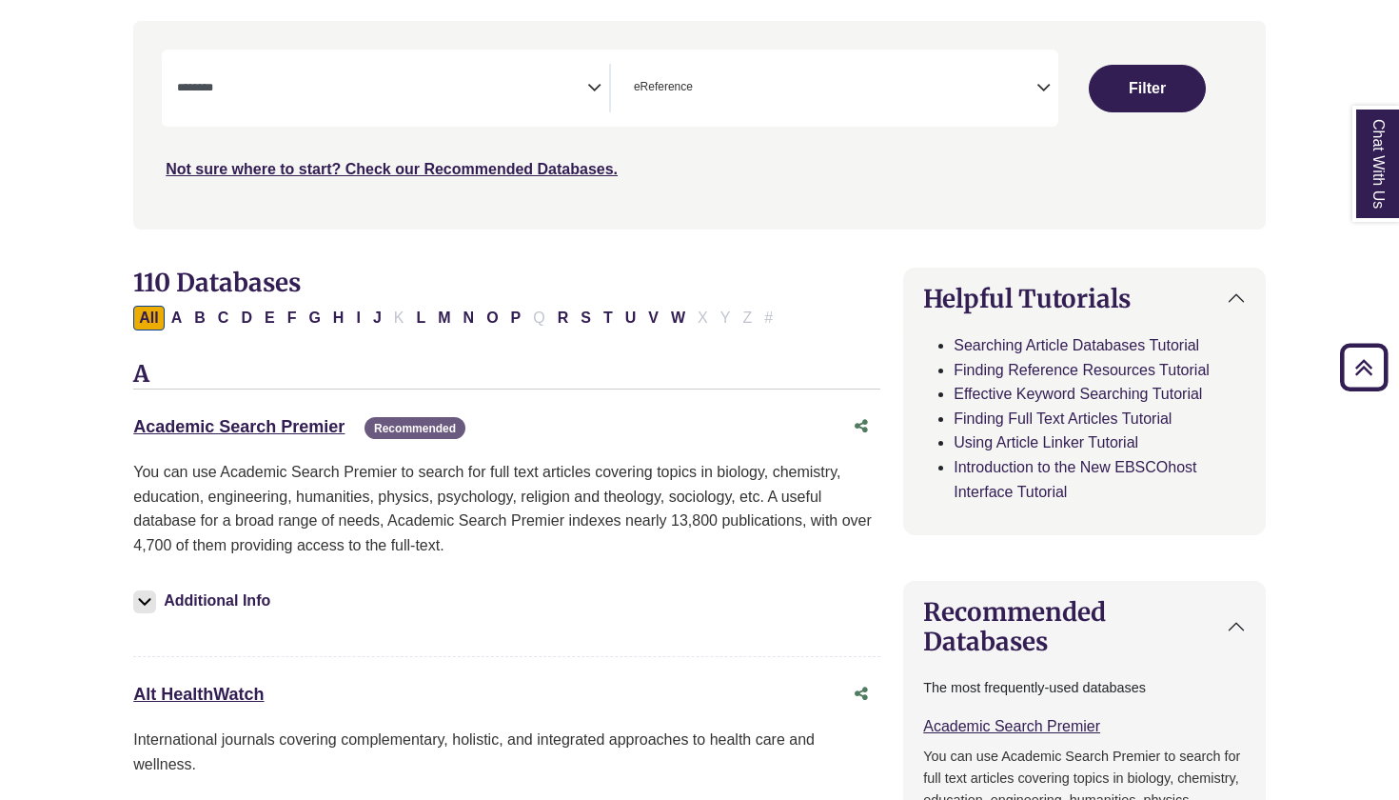
click at [591, 80] on icon "Search filters" at bounding box center [594, 84] width 14 height 29
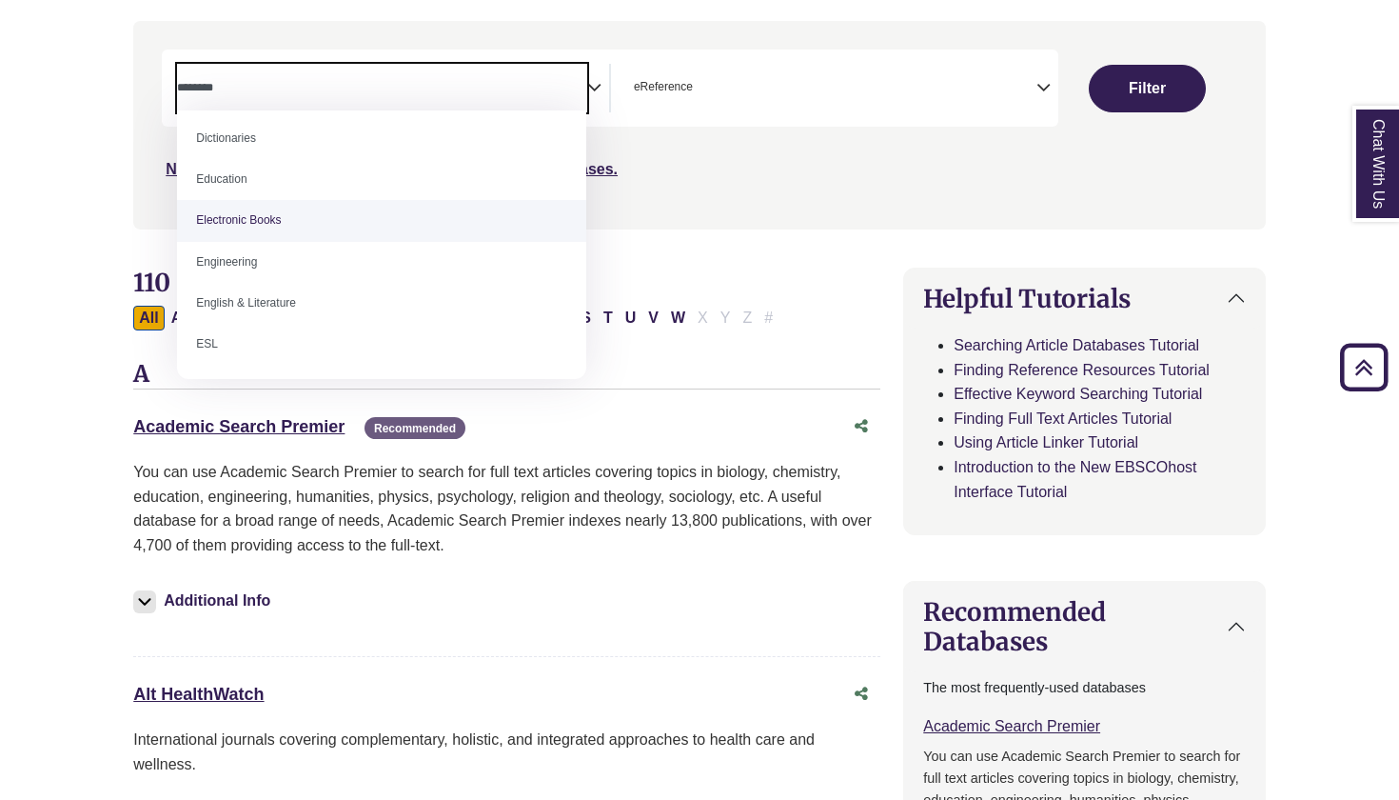
scroll to position [503, 0]
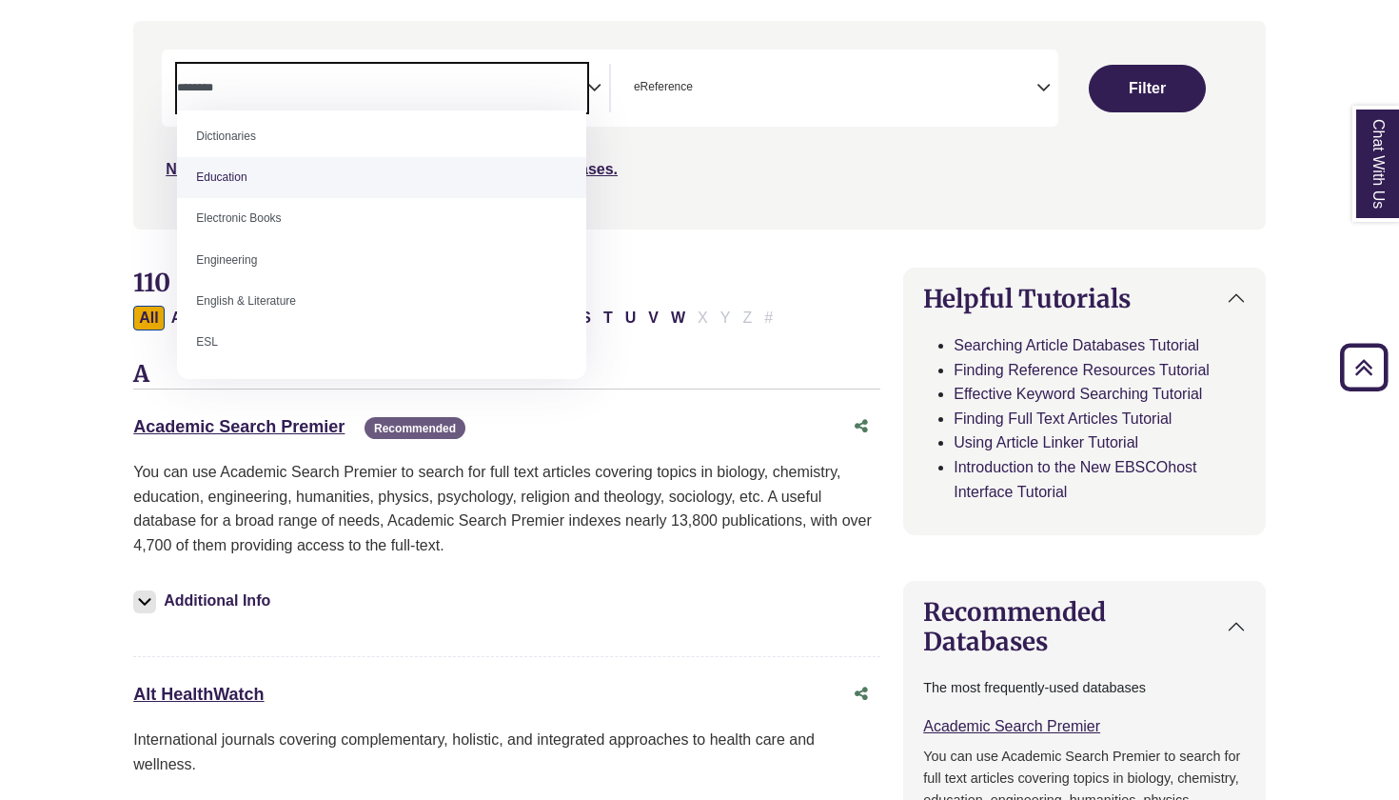
select select "*****"
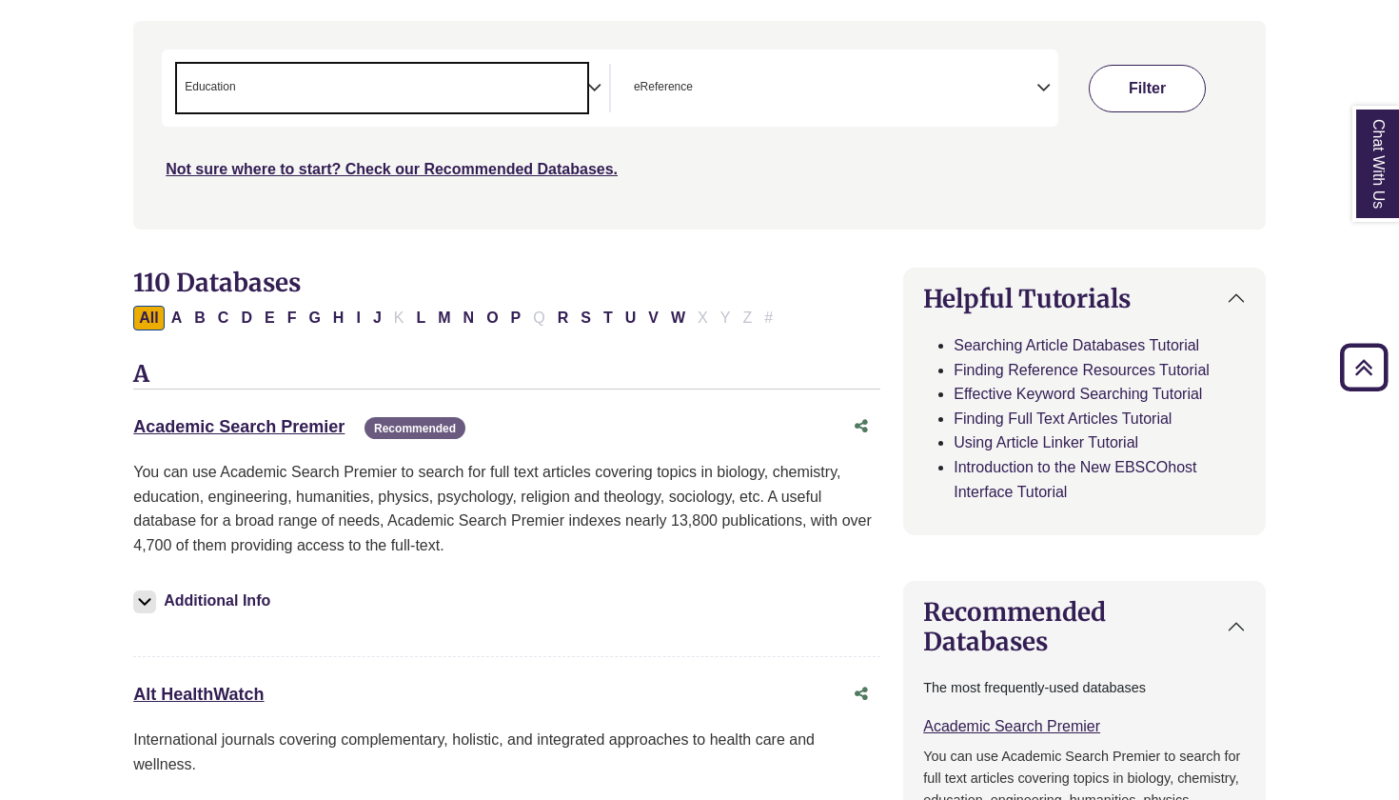
click at [1185, 80] on button "Filter" at bounding box center [1147, 89] width 117 height 48
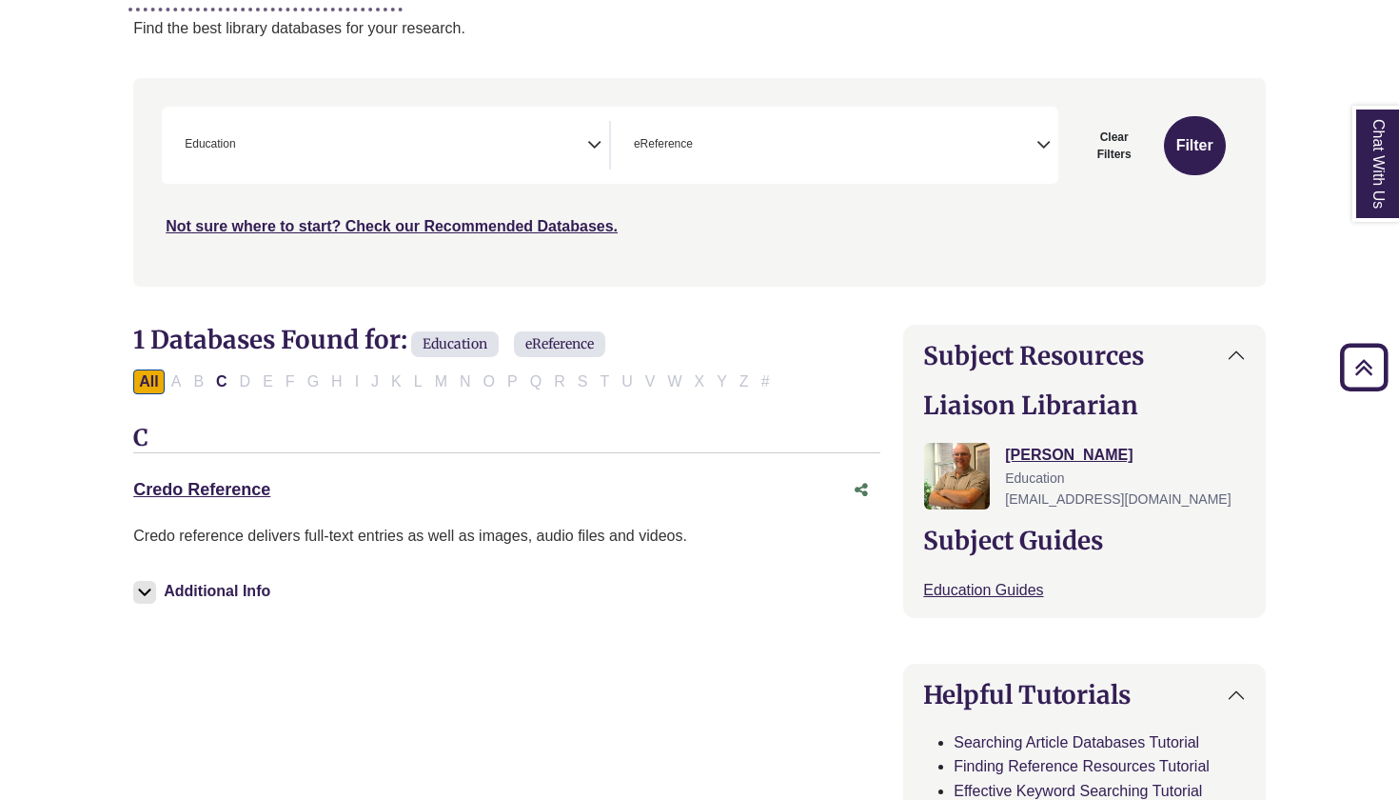
scroll to position [307, 2]
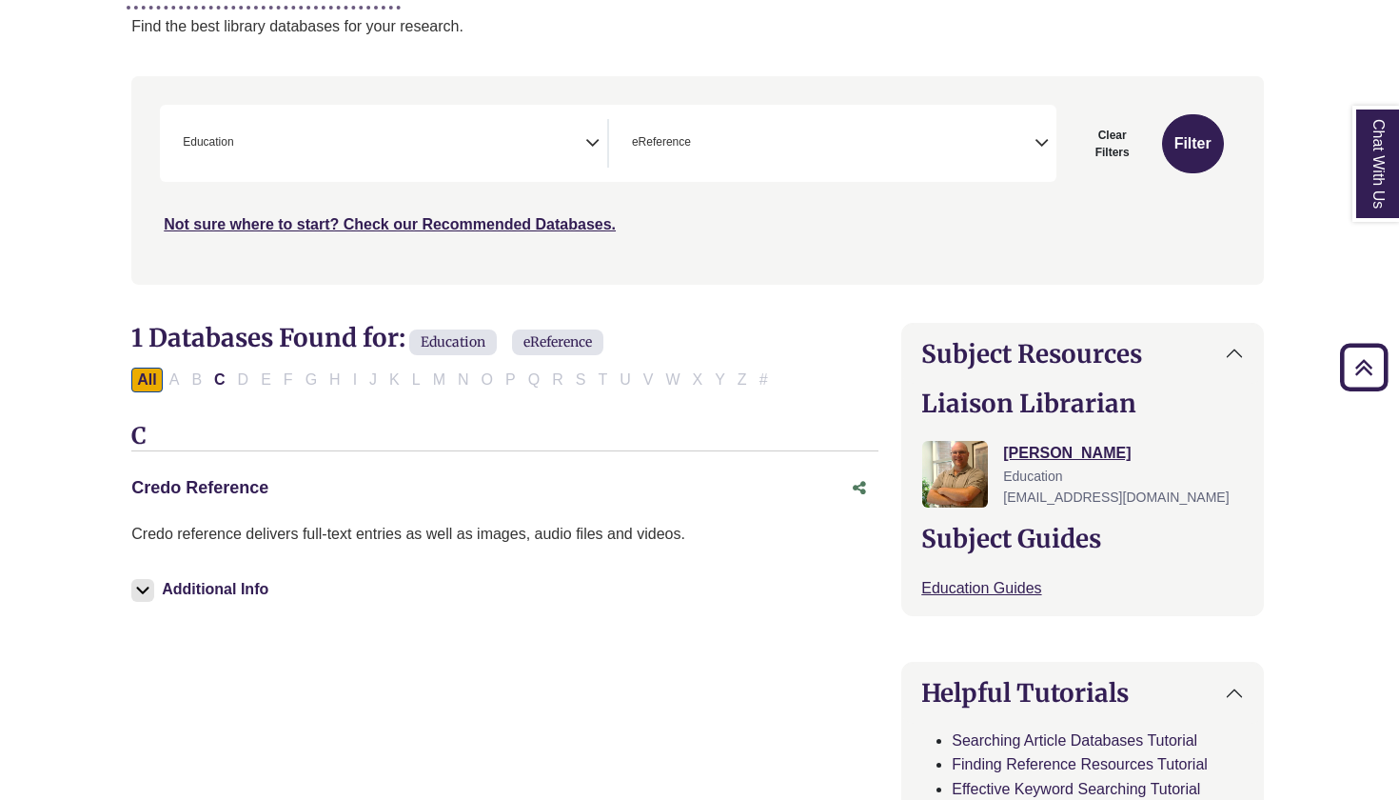
click at [231, 485] on link "Credo Reference This link opens in a new window" at bounding box center [199, 487] width 137 height 19
click at [137, 589] on img at bounding box center [142, 590] width 23 height 23
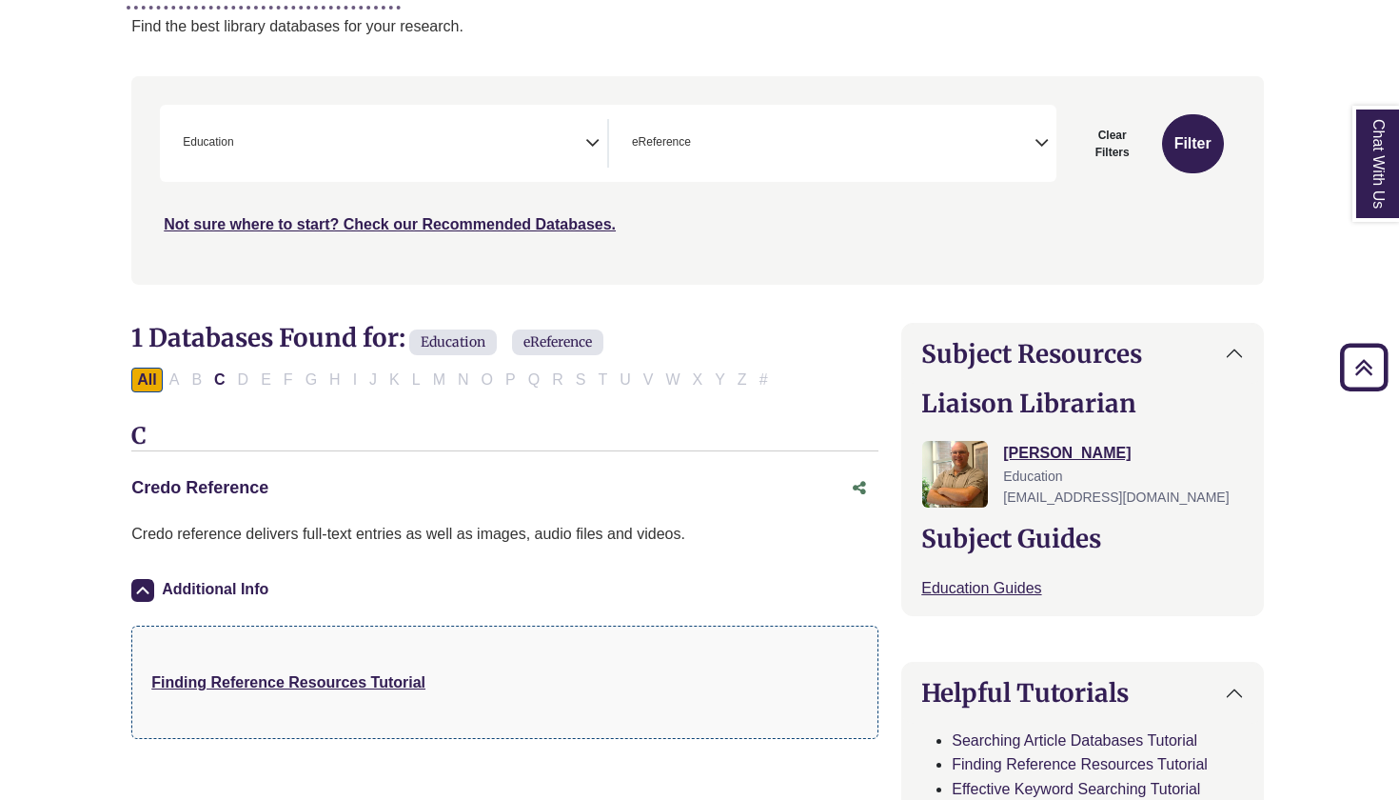
click at [198, 483] on link "Credo Reference This link opens in a new window" at bounding box center [199, 487] width 137 height 19
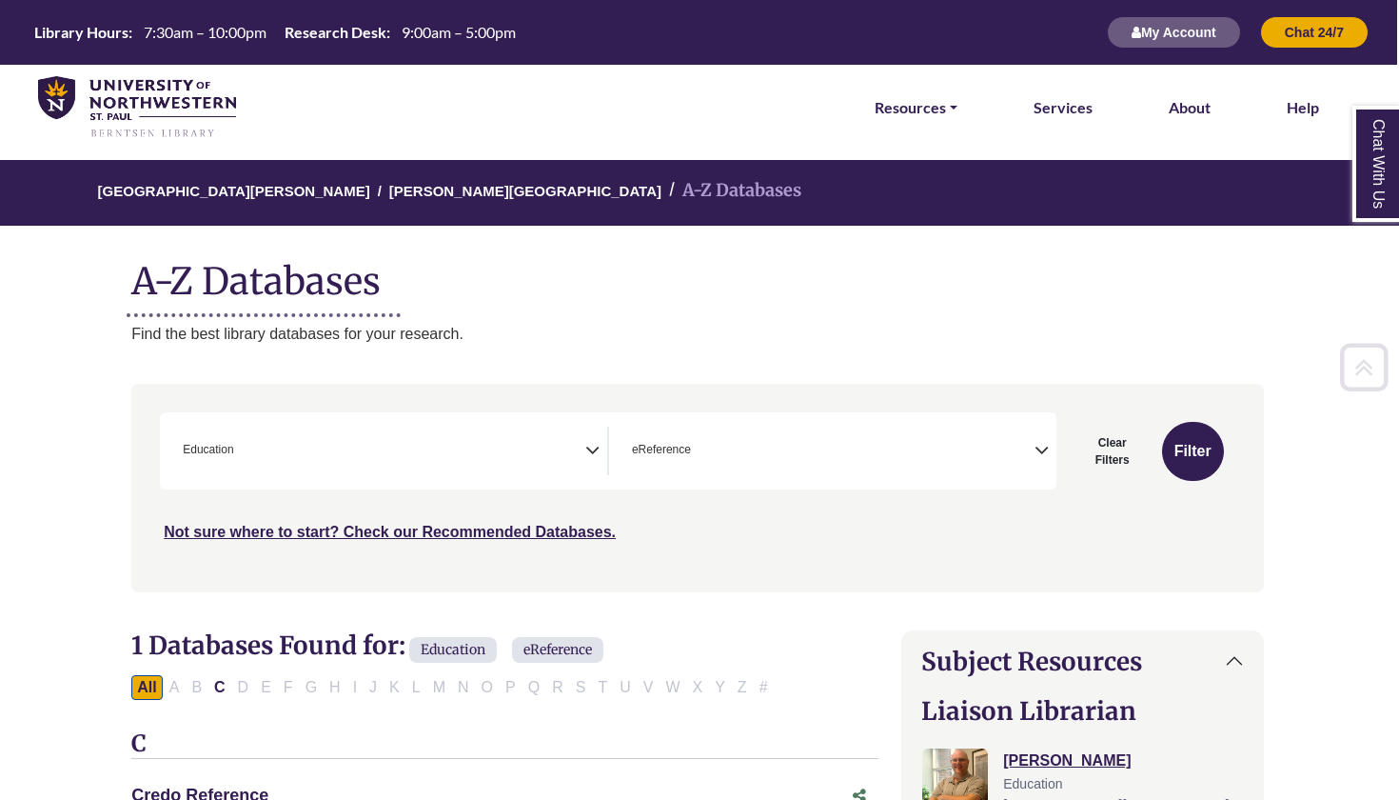
scroll to position [0, 2]
click at [44, 93] on img at bounding box center [137, 107] width 198 height 63
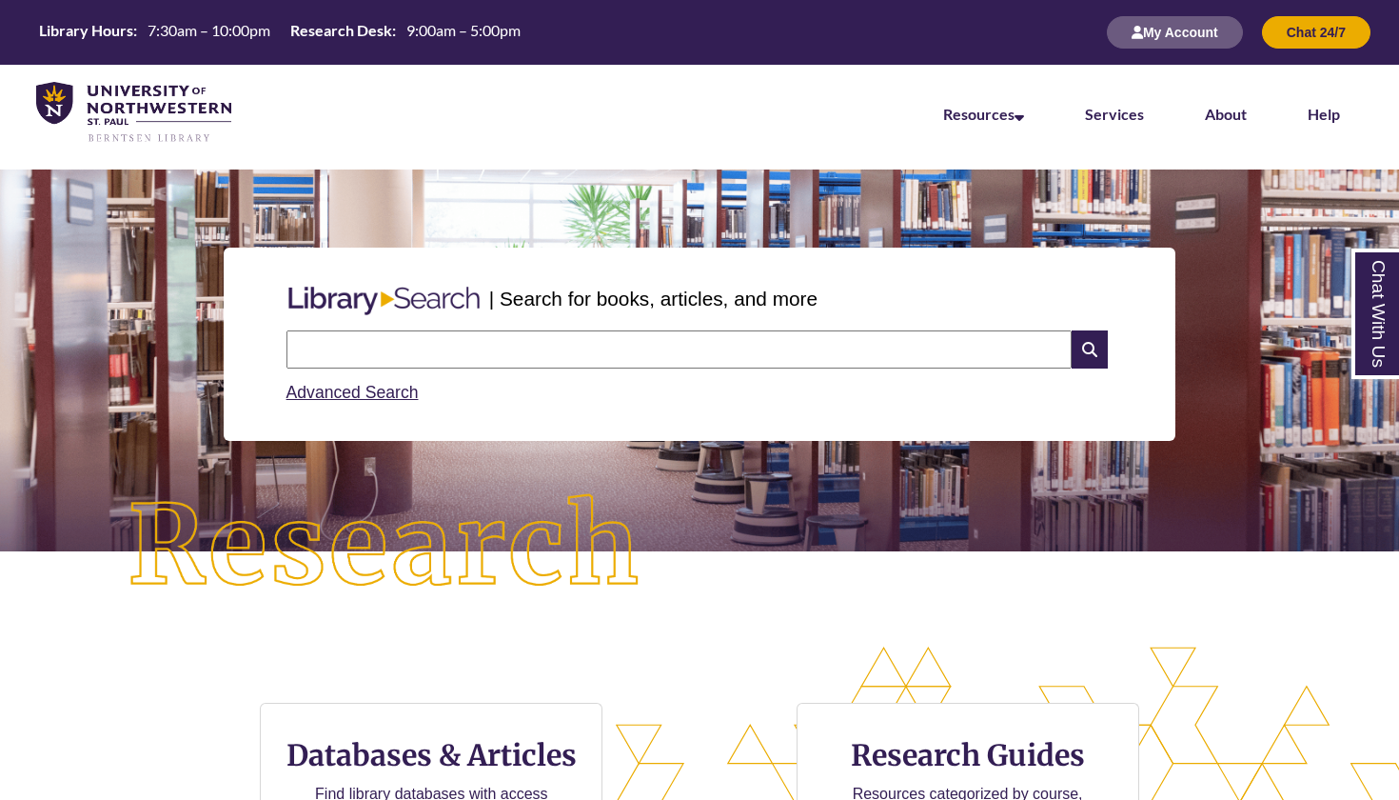
click at [494, 337] on input "text" at bounding box center [679, 349] width 785 height 38
type input "**********"
click at [472, 340] on input "text" at bounding box center [679, 349] width 785 height 38
click at [514, 362] on input "**********" at bounding box center [679, 349] width 785 height 38
type input "**********"
